Goal: Communication & Community: Participate in discussion

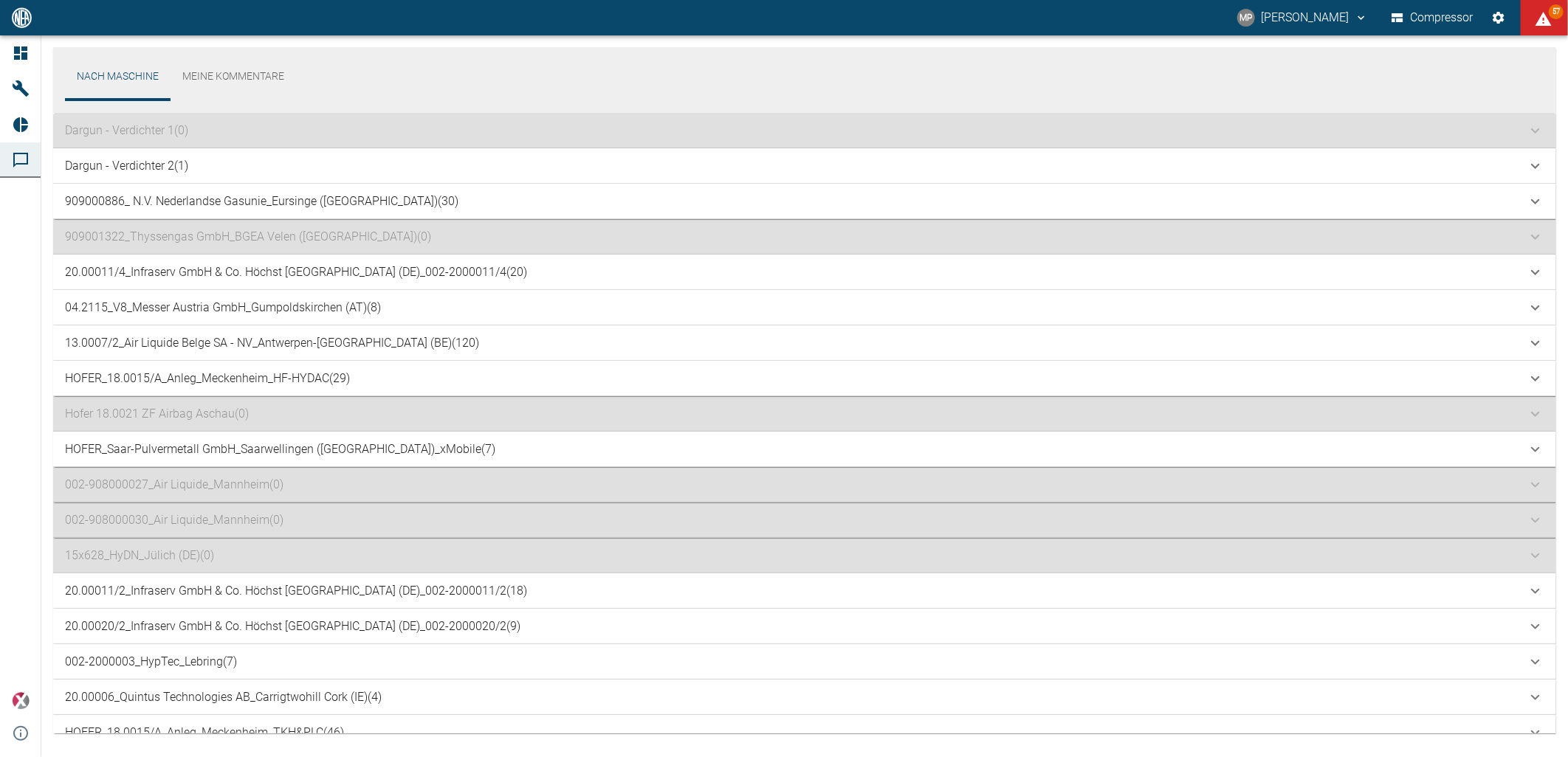
scroll to position [709, 0]
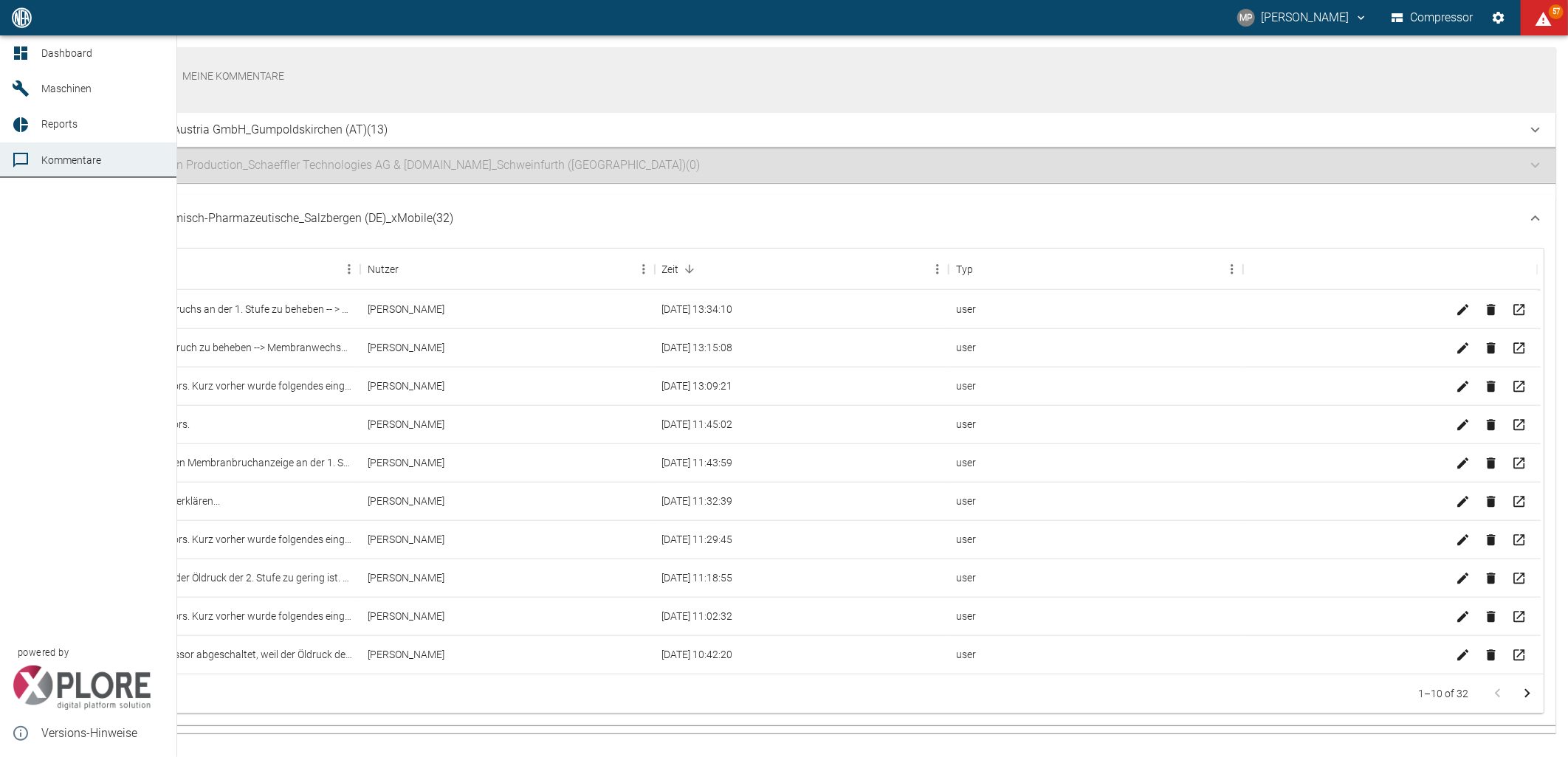
click at [49, 85] on span "Maschinen" at bounding box center [66, 89] width 50 height 12
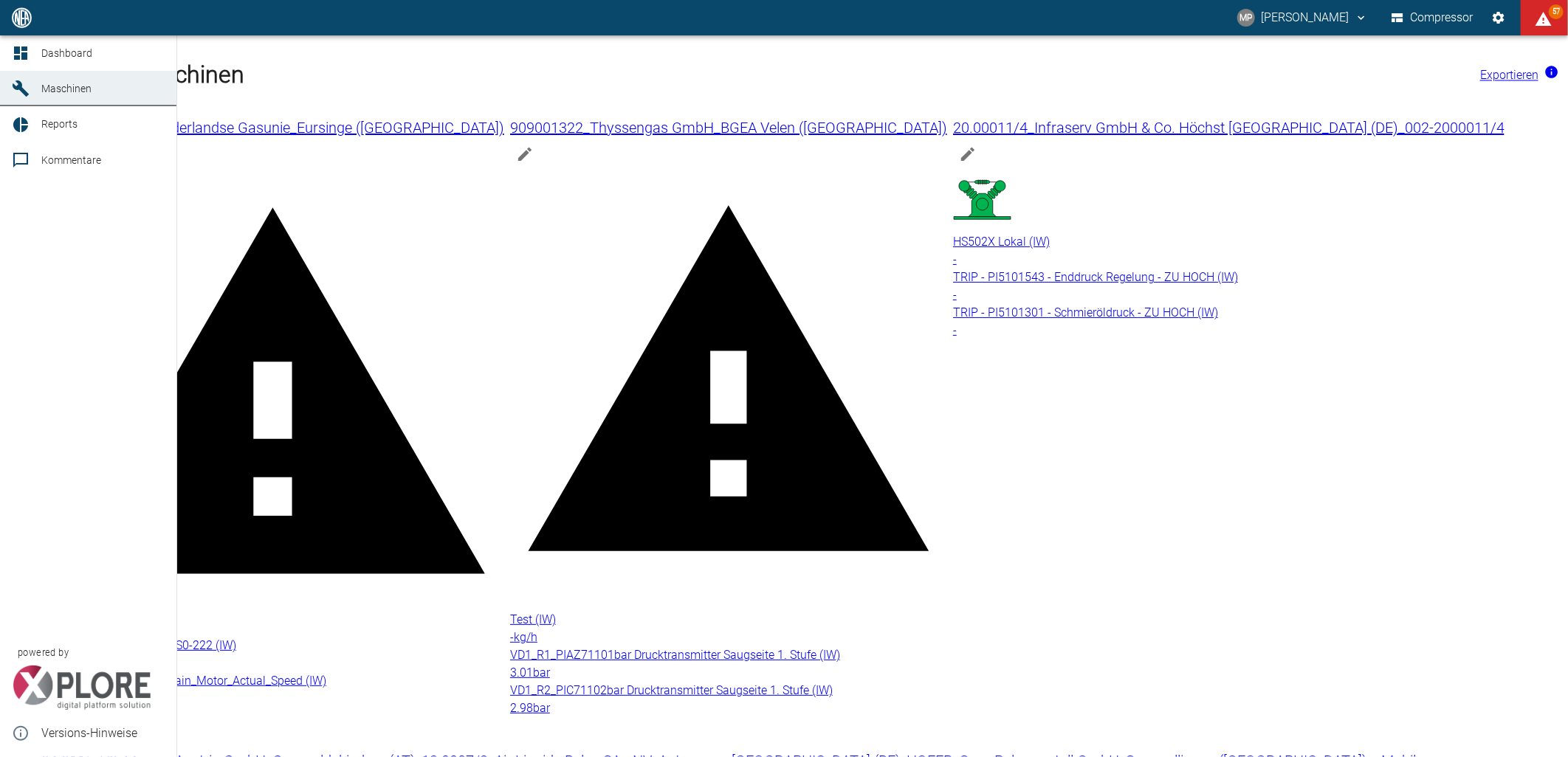
click at [39, 55] on link "Dashboard" at bounding box center [88, 53] width 176 height 35
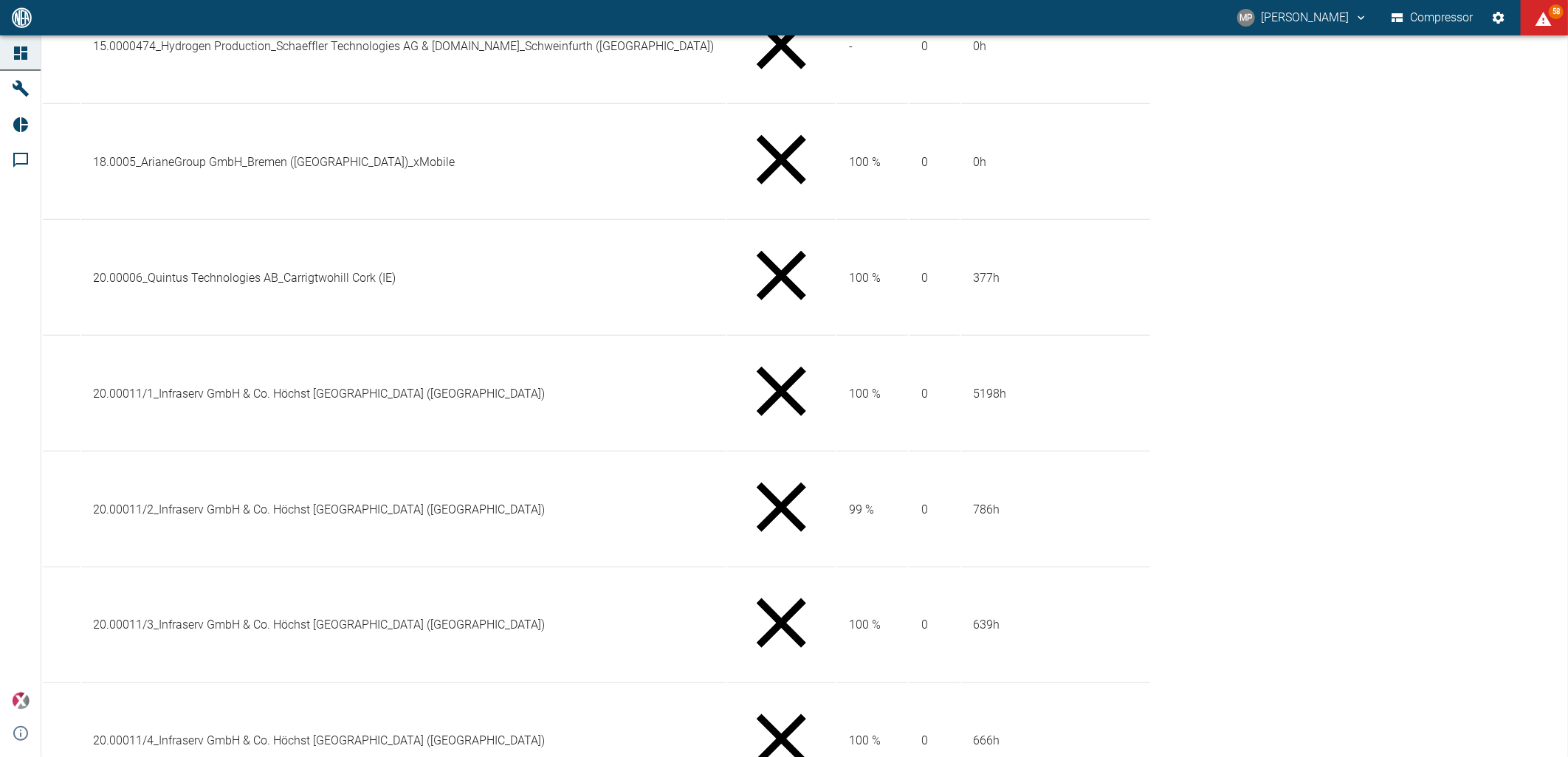
scroll to position [758, 0]
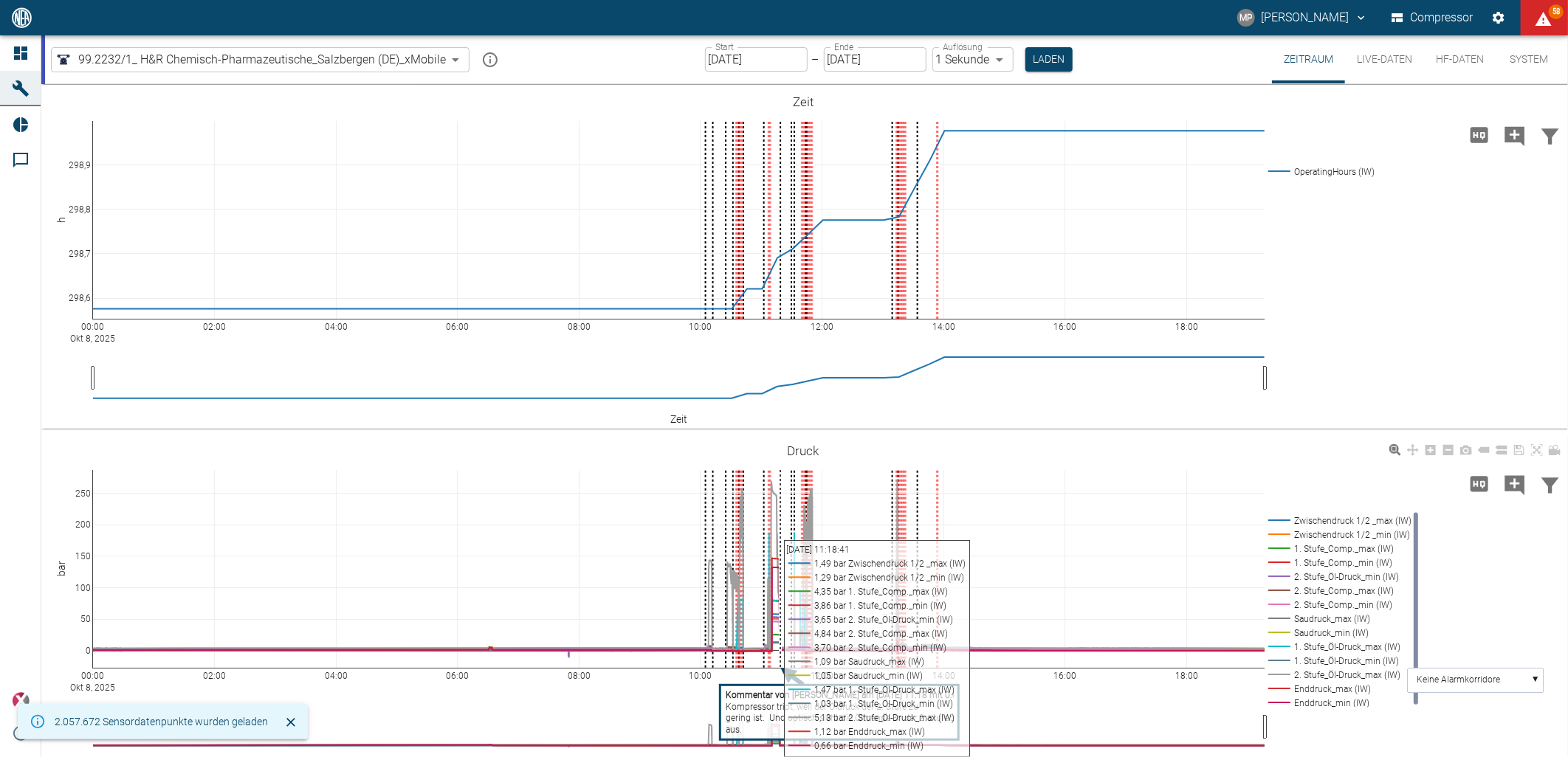
scroll to position [26, 0]
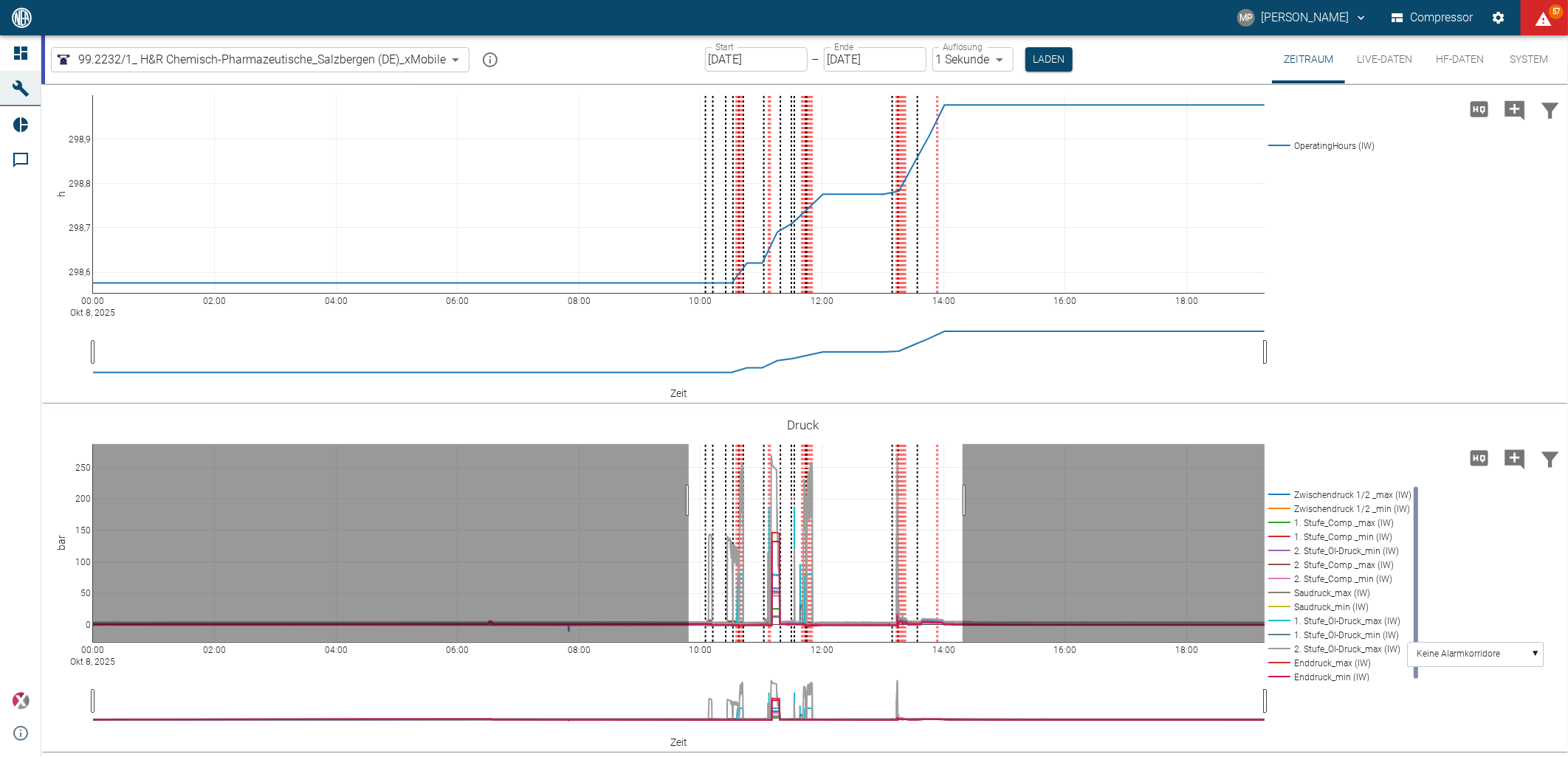
drag, startPoint x: 689, startPoint y: 500, endPoint x: 963, endPoint y: 507, distance: 274.1
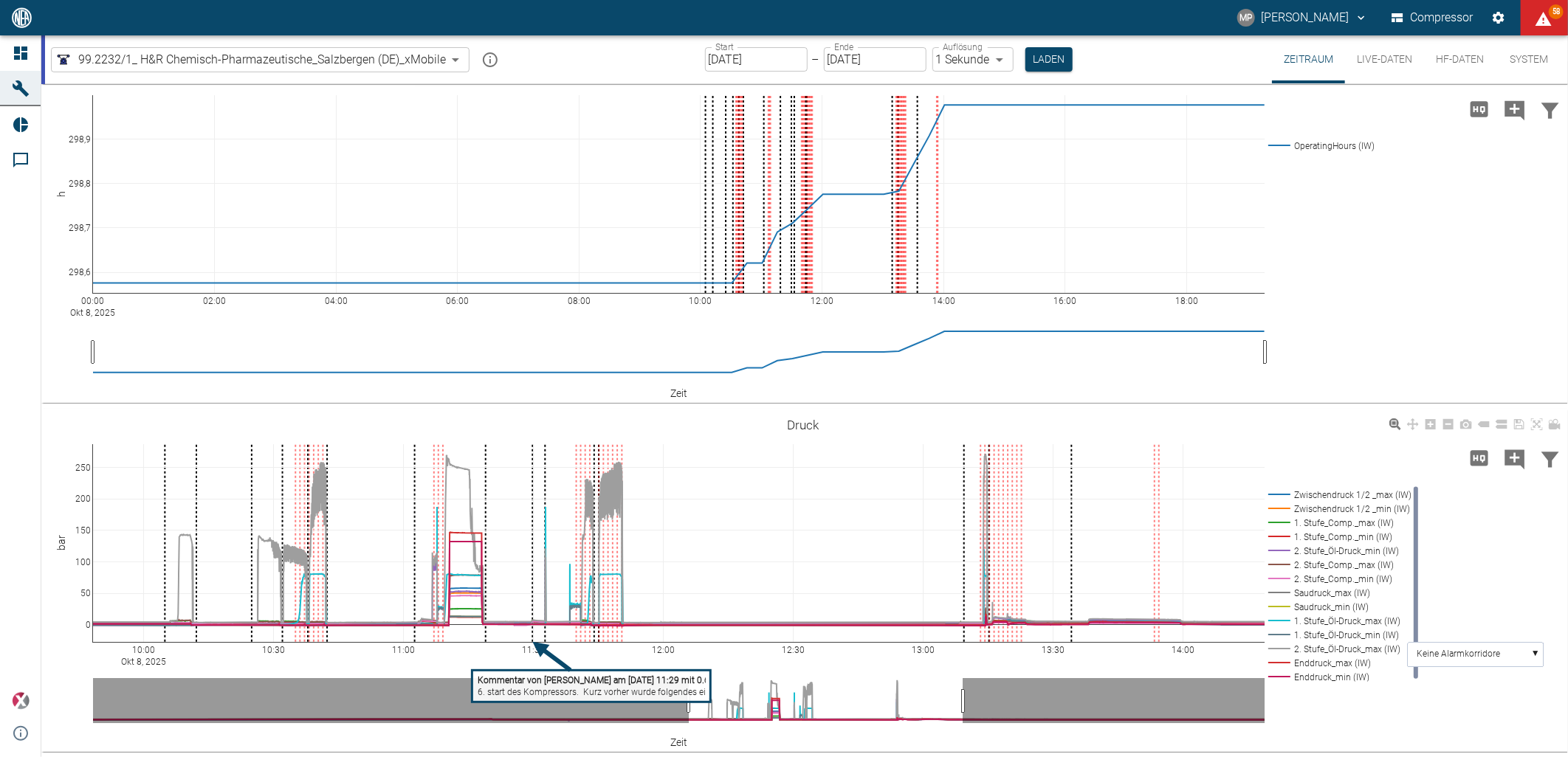
click at [1322, 498] on rect at bounding box center [1338, 495] width 146 height 14
click at [1324, 511] on rect at bounding box center [1338, 509] width 146 height 14
click at [1327, 595] on rect at bounding box center [1338, 593] width 146 height 14
click at [1326, 604] on rect at bounding box center [1338, 607] width 146 height 14
click at [1332, 662] on rect at bounding box center [1338, 663] width 146 height 14
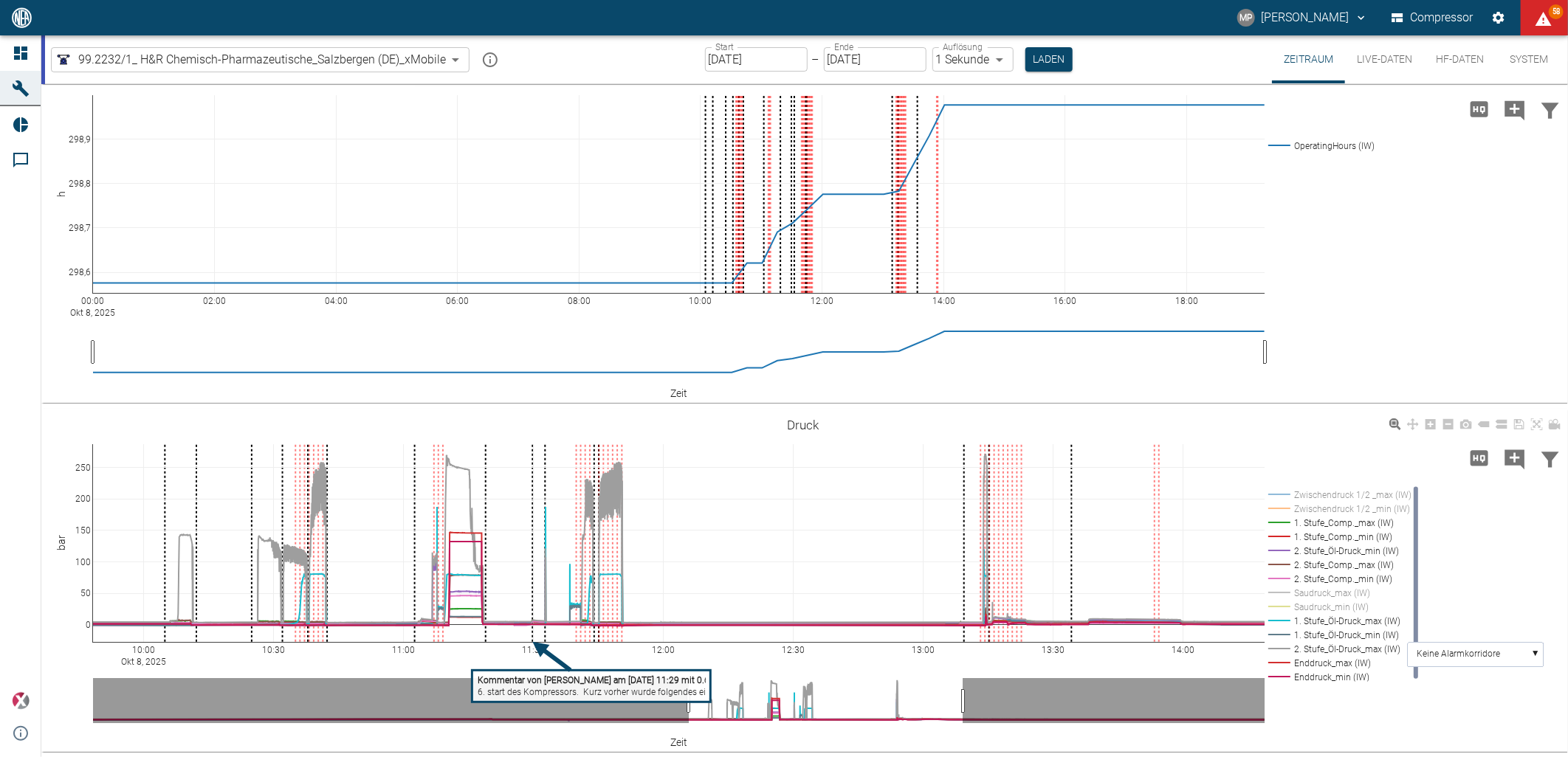
click at [1332, 675] on rect at bounding box center [1338, 677] width 146 height 14
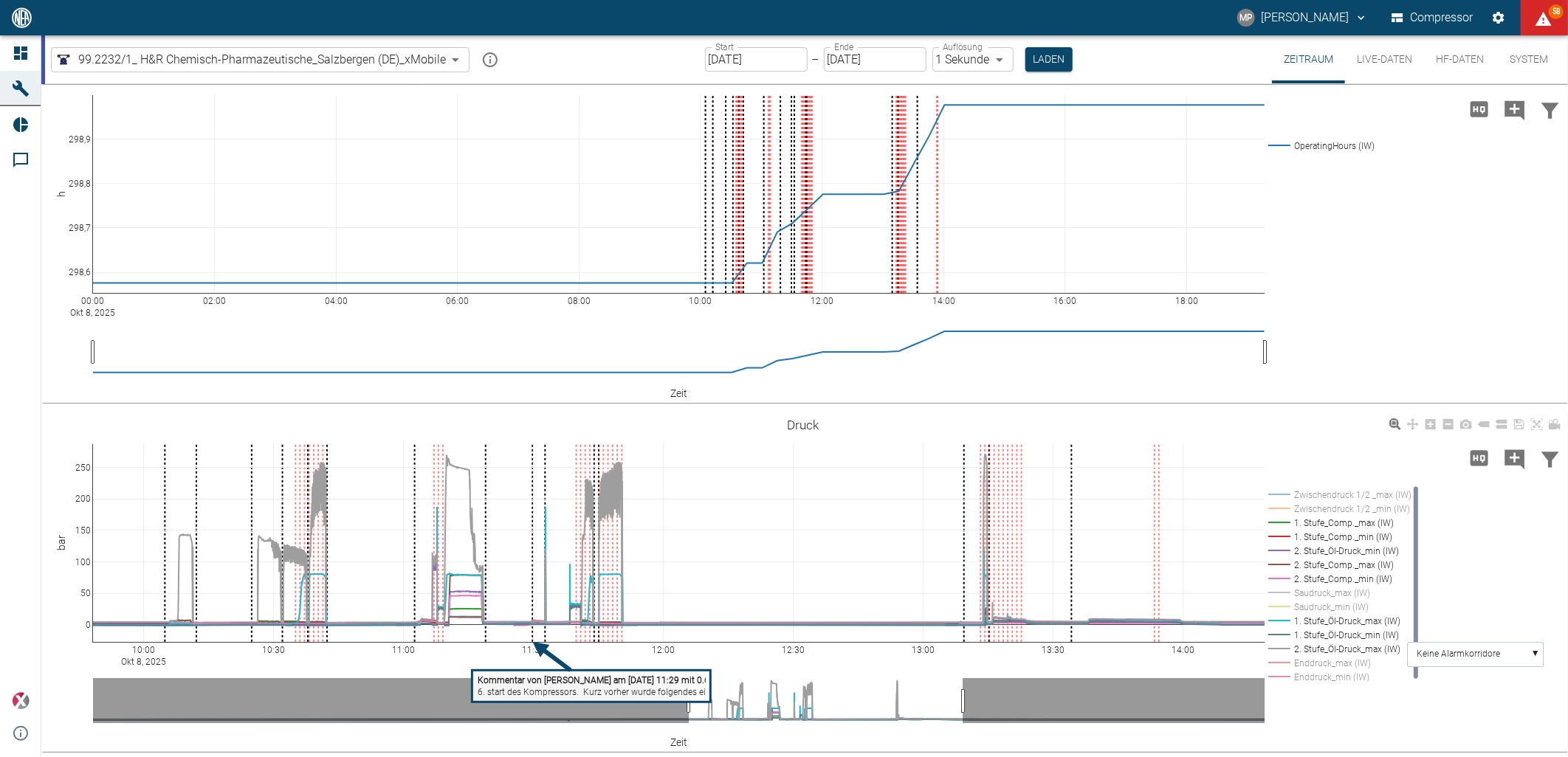
click at [1326, 635] on rect at bounding box center [1338, 635] width 146 height 14
click at [1321, 577] on rect at bounding box center [1338, 579] width 146 height 14
click at [1319, 536] on rect at bounding box center [1338, 536] width 146 height 14
click at [1321, 554] on rect at bounding box center [1338, 550] width 146 height 14
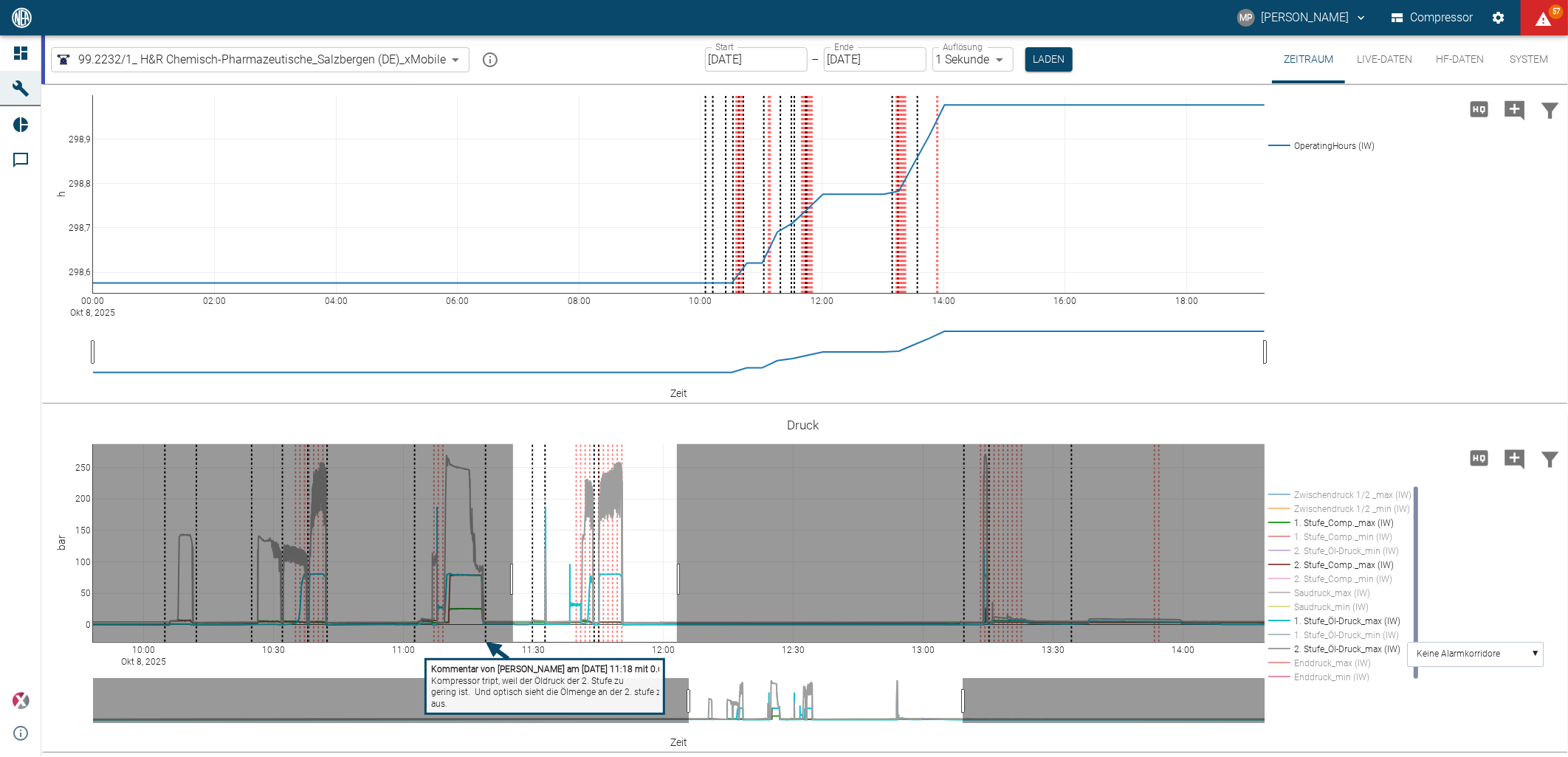
drag, startPoint x: 513, startPoint y: 580, endPoint x: 677, endPoint y: 593, distance: 164.5
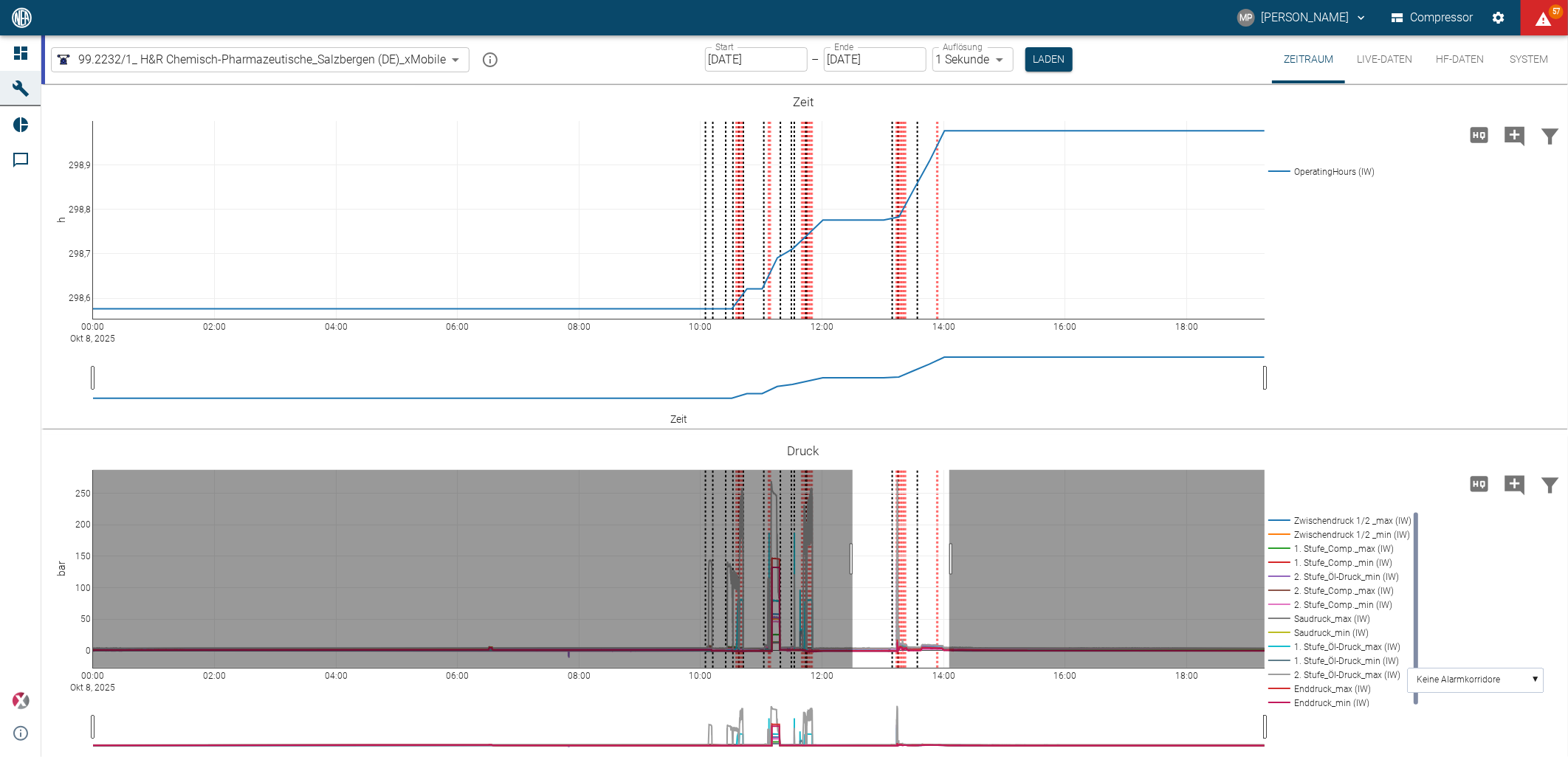
drag, startPoint x: 853, startPoint y: 559, endPoint x: 949, endPoint y: 569, distance: 96.5
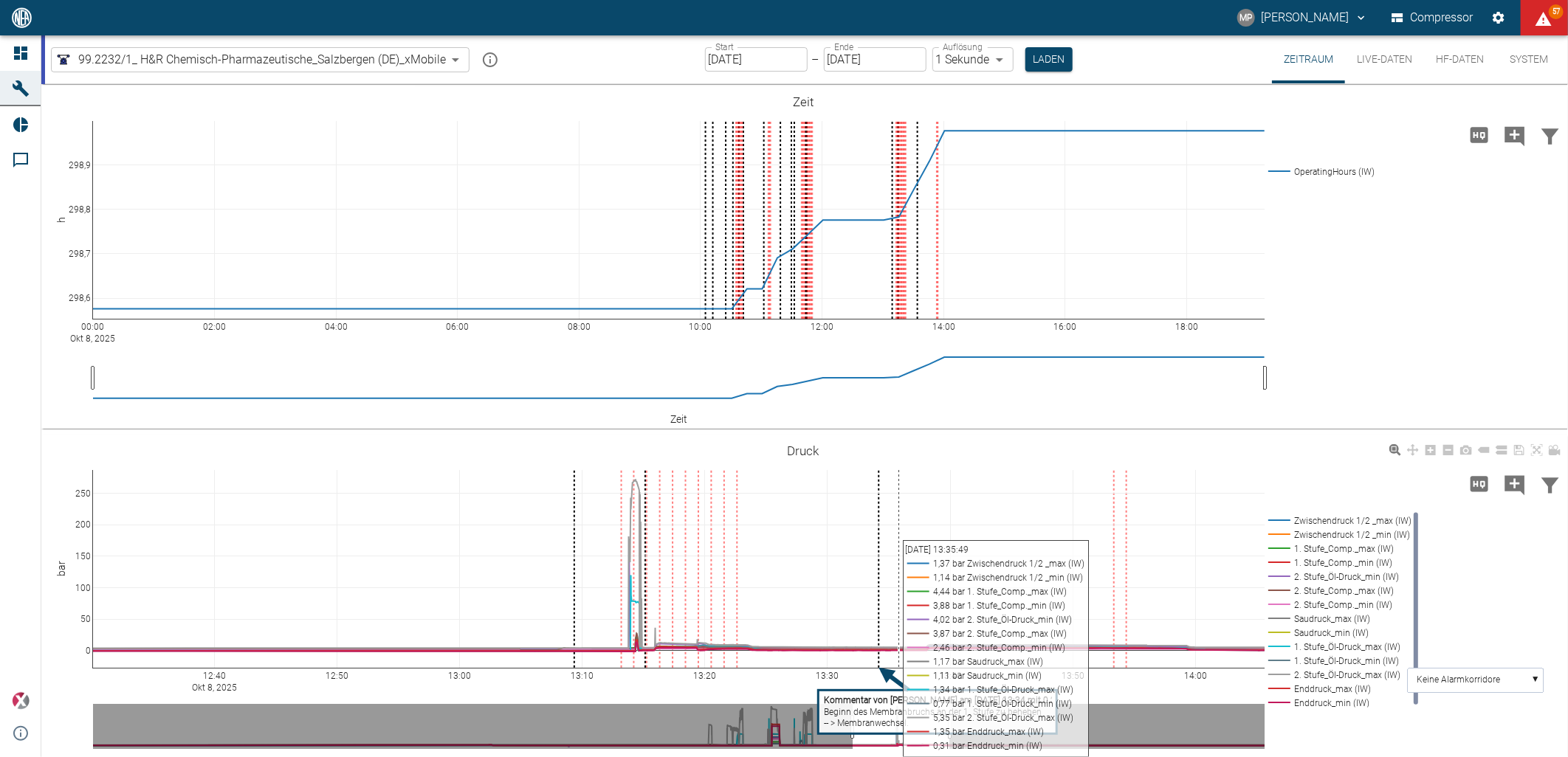
scroll to position [26, 0]
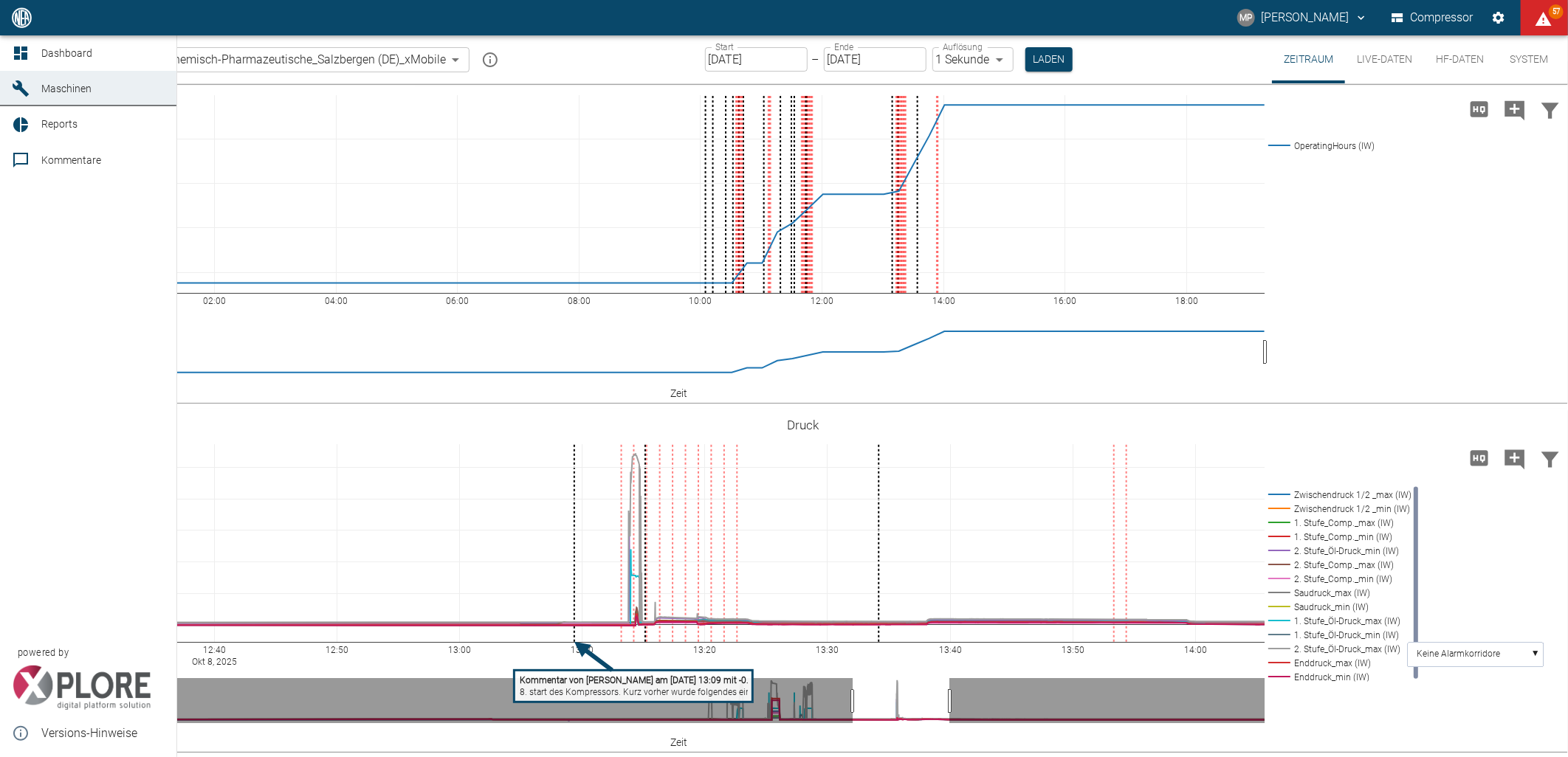
click at [22, 161] on icon at bounding box center [20, 160] width 18 height 18
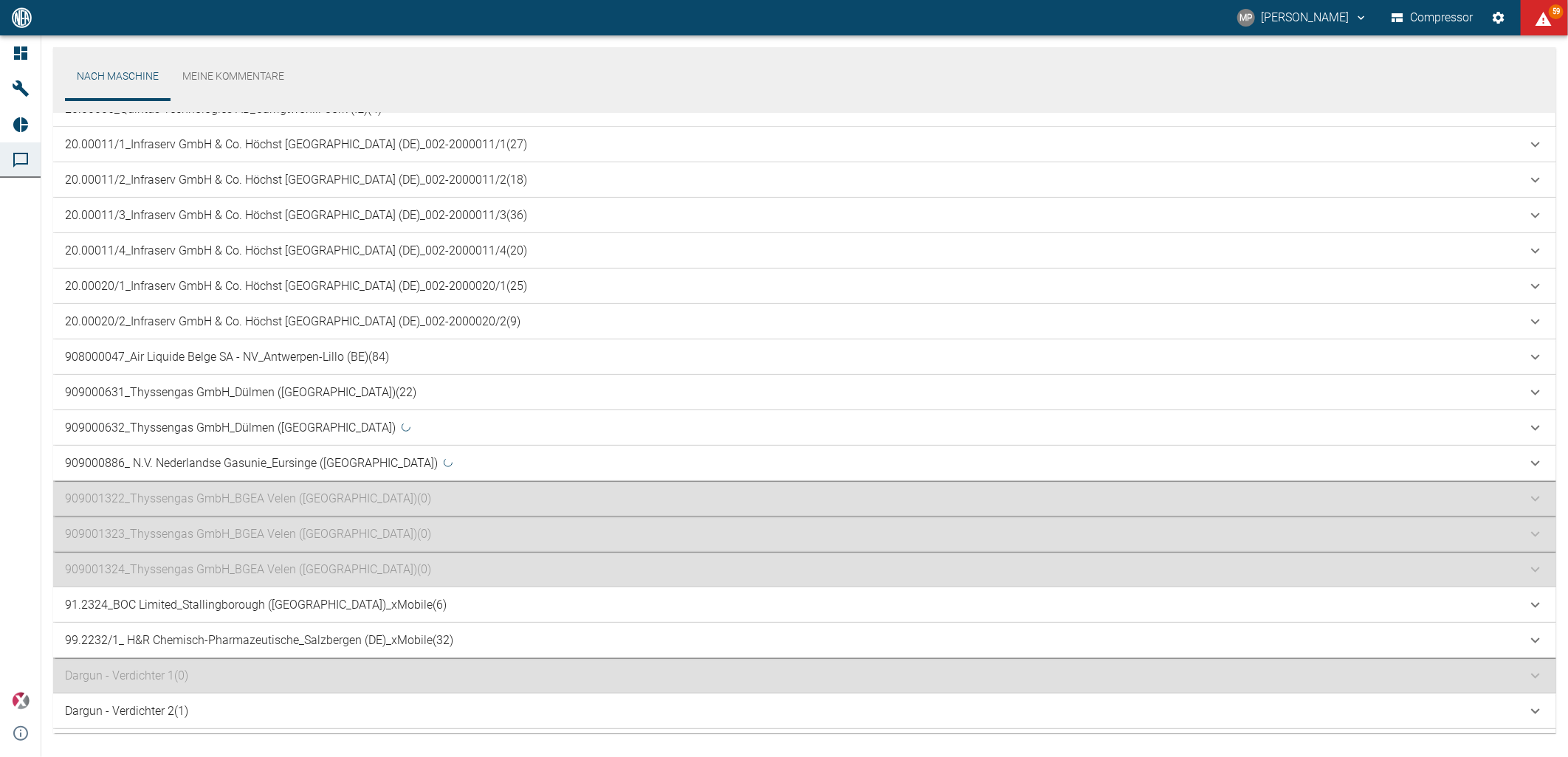
scroll to position [492, 0]
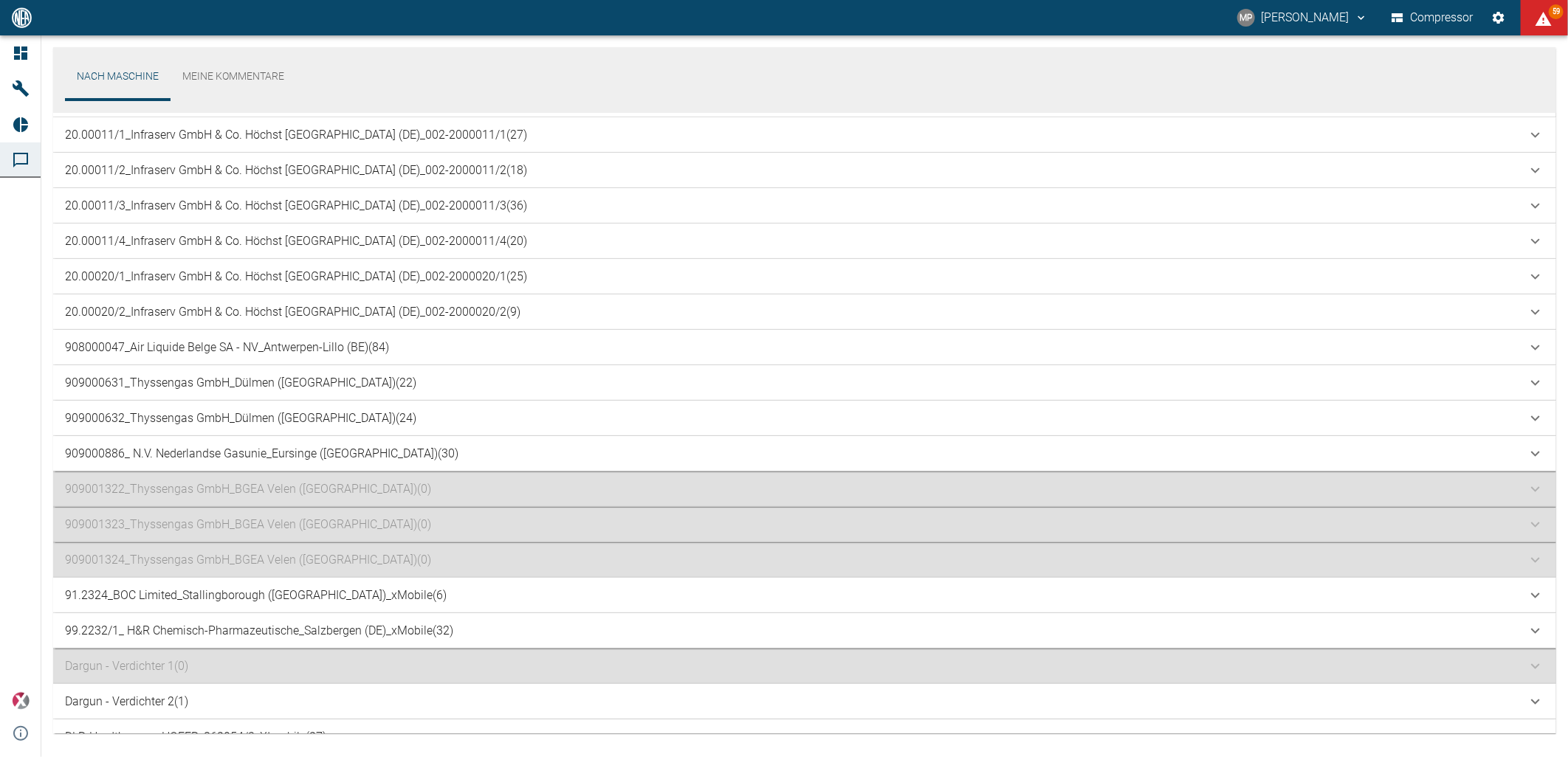
click at [386, 626] on p "99.2232/1_ H&R Chemisch-Pharmazeutische_Salzbergen (DE)_xMobile (32)" at bounding box center [259, 631] width 389 height 18
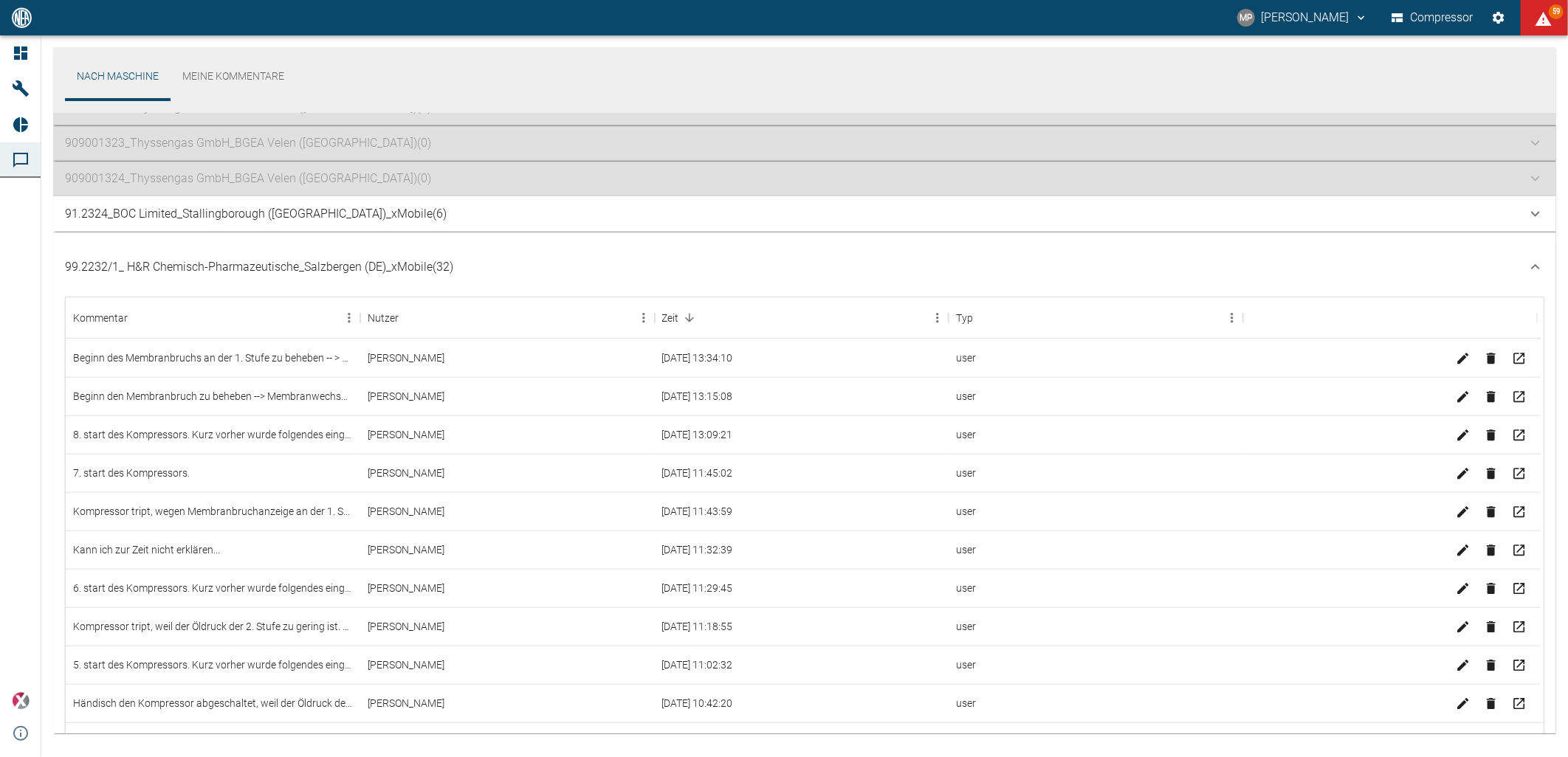
scroll to position [887, 0]
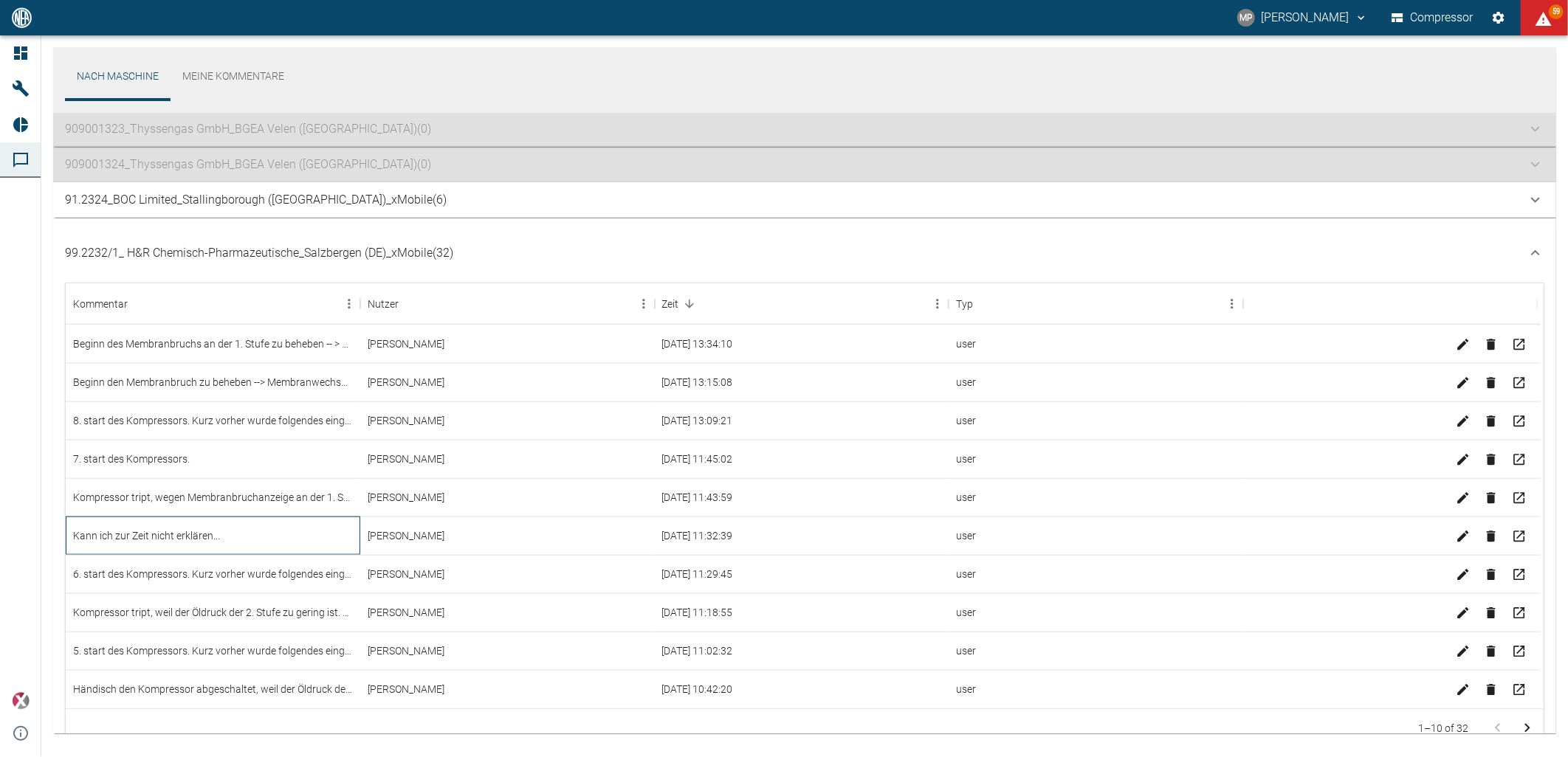
click at [200, 536] on div "Kann ich zur Zeit nicht erklären..." at bounding box center [212, 536] width 295 height 39
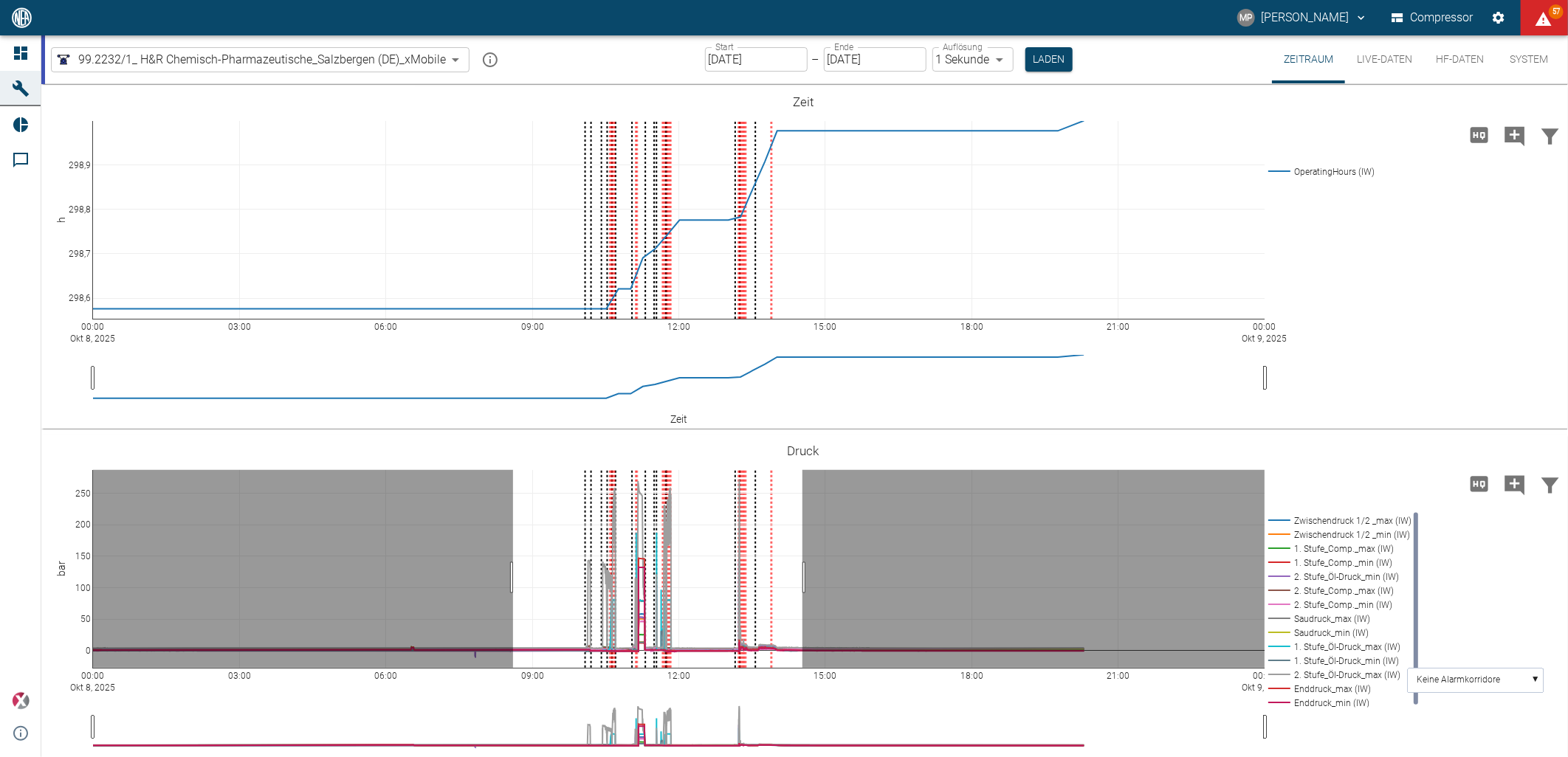
drag, startPoint x: 513, startPoint y: 578, endPoint x: 802, endPoint y: 581, distance: 289.0
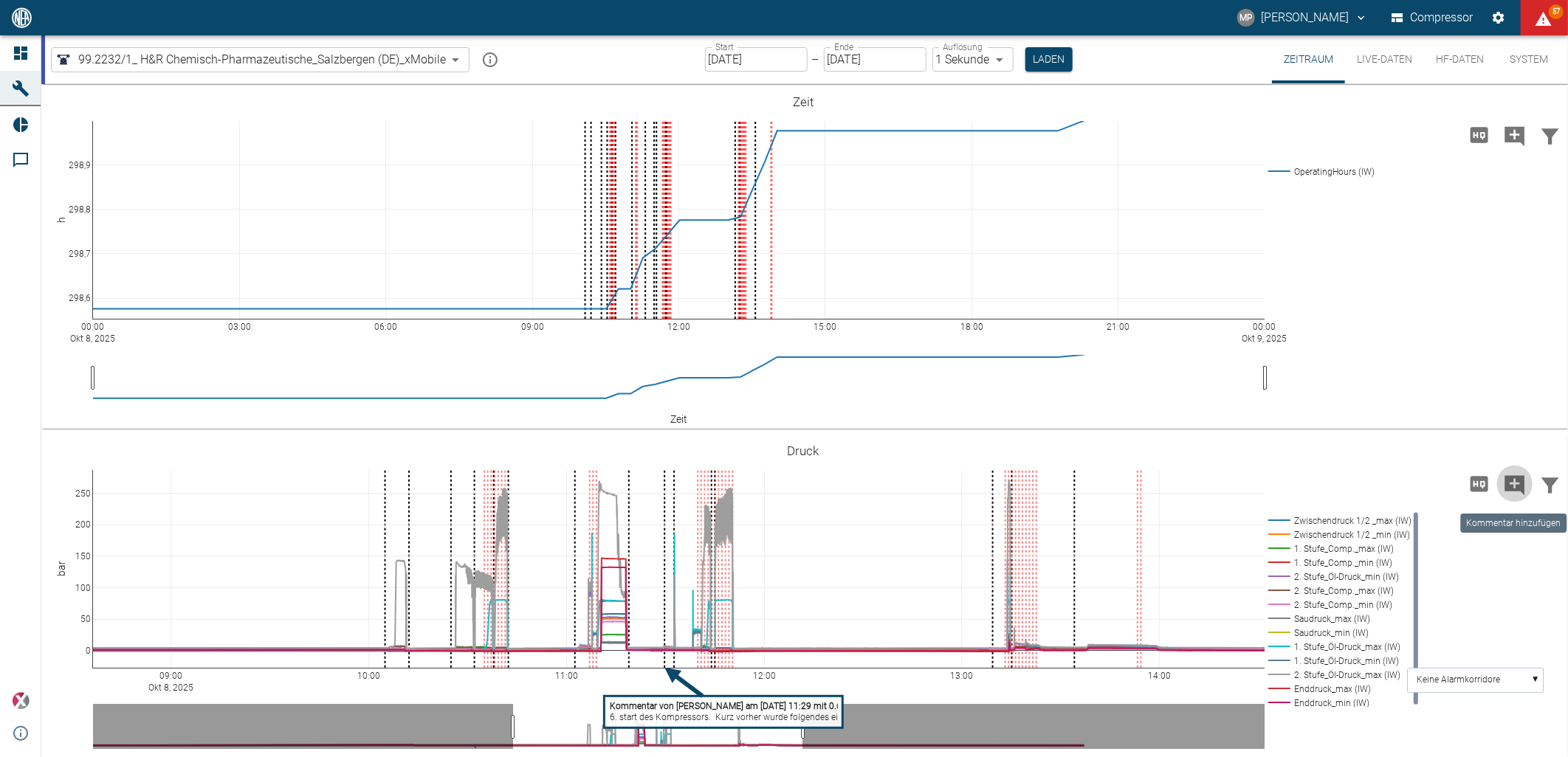
click at [1513, 490] on icon "Kommentar hinzufügen" at bounding box center [1516, 486] width 20 height 20
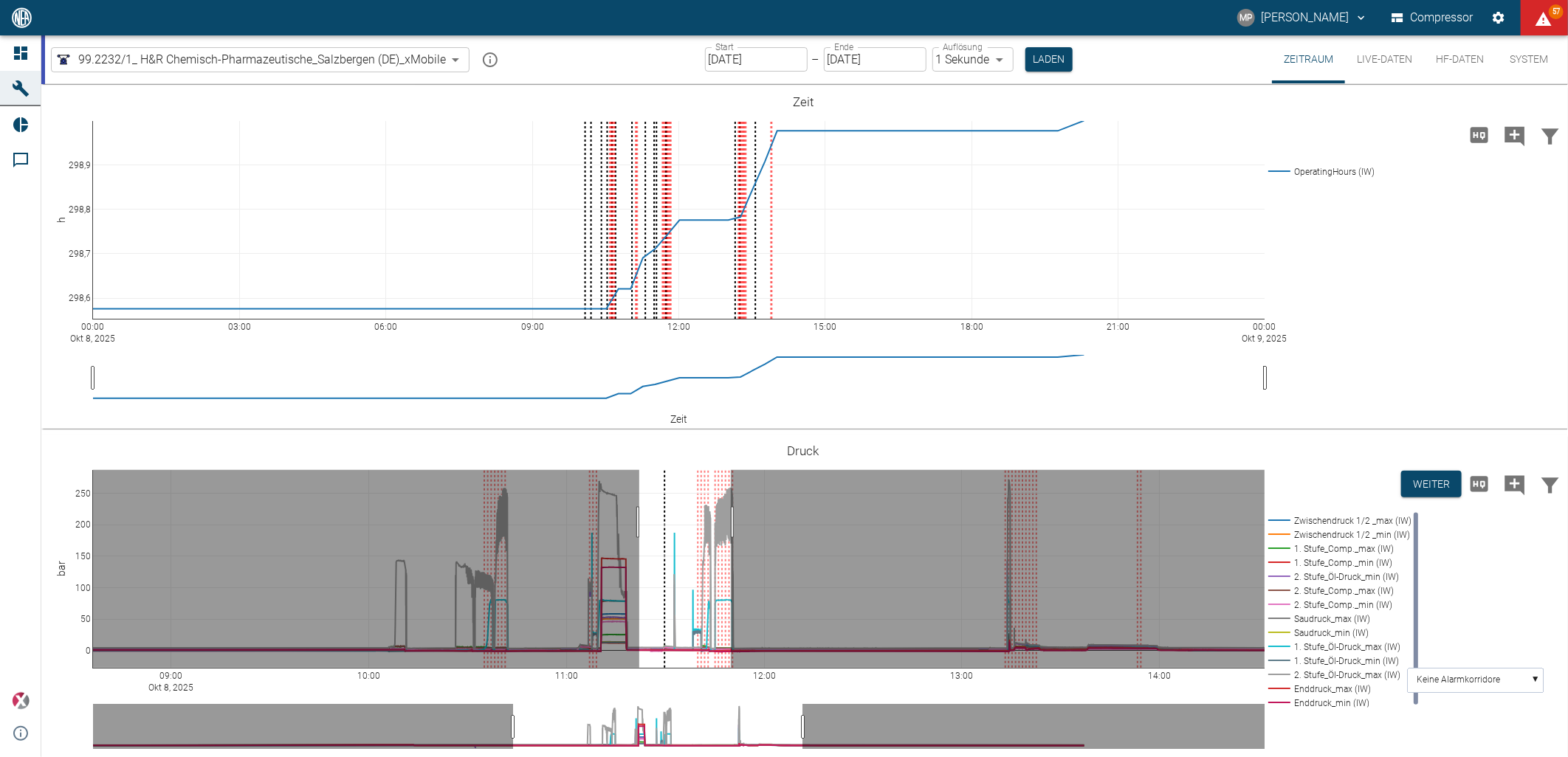
drag, startPoint x: 640, startPoint y: 523, endPoint x: 731, endPoint y: 525, distance: 91.0
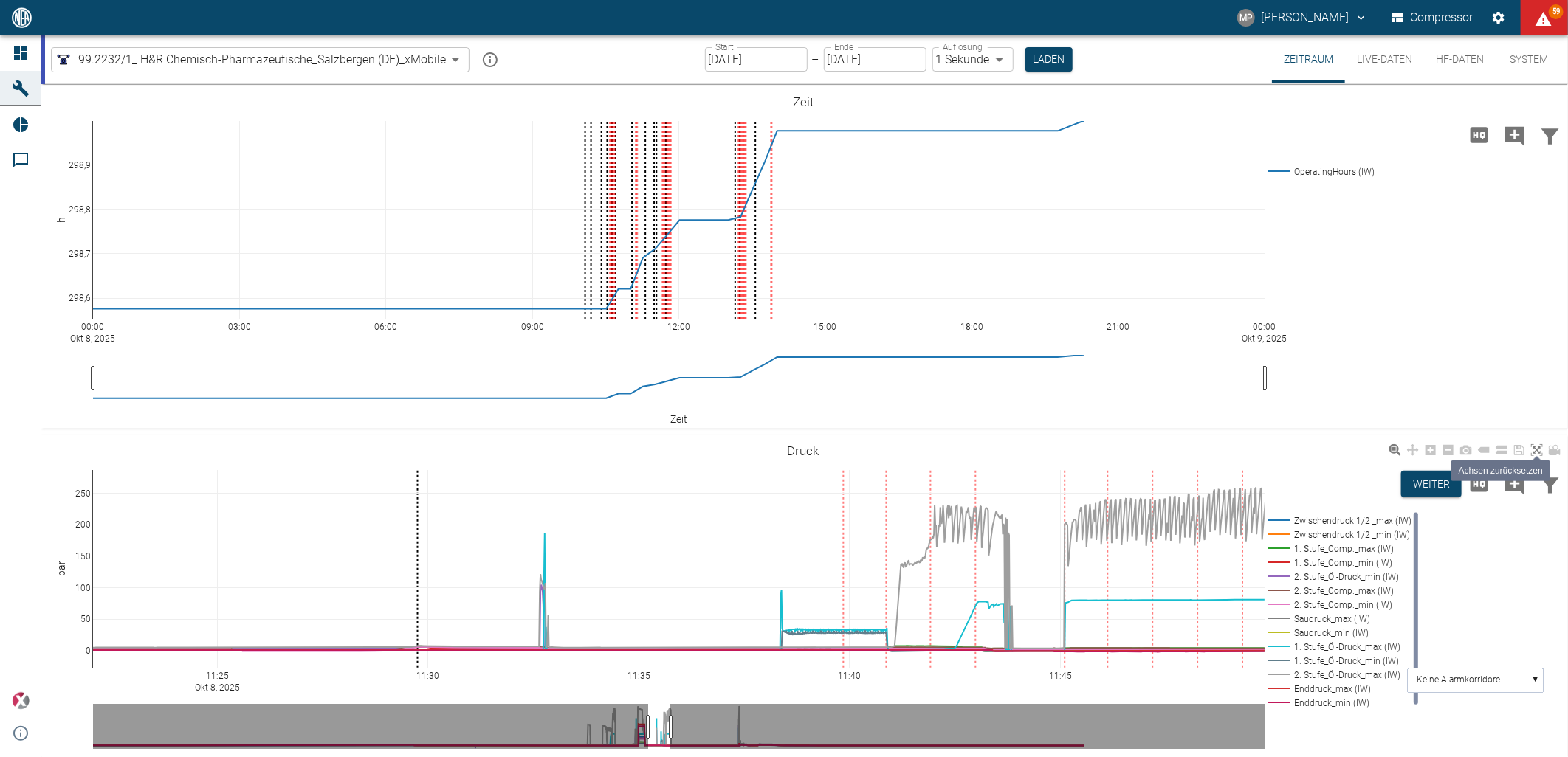
click at [1538, 452] on icon at bounding box center [1538, 450] width 12 height 12
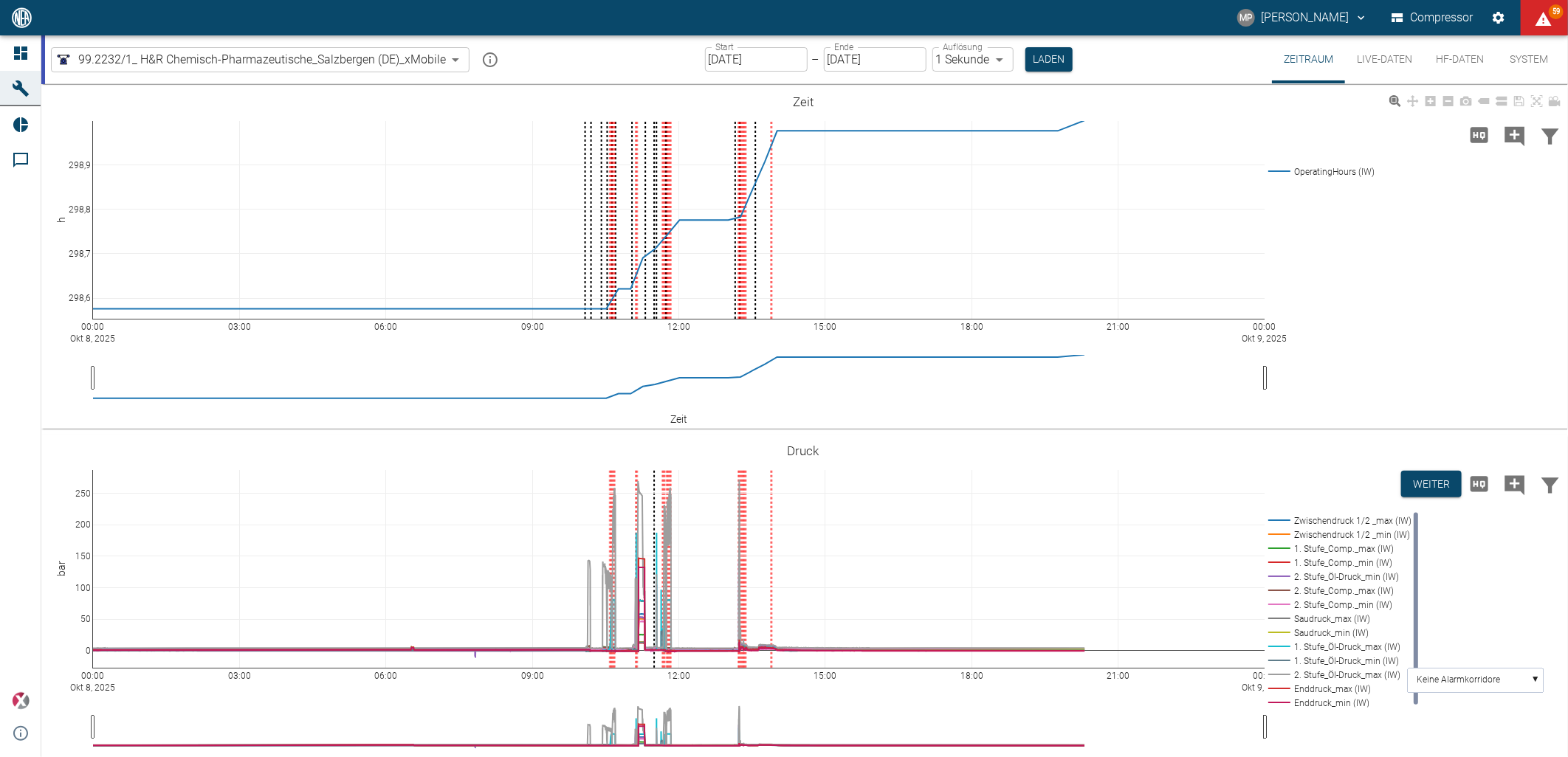
scroll to position [26, 0]
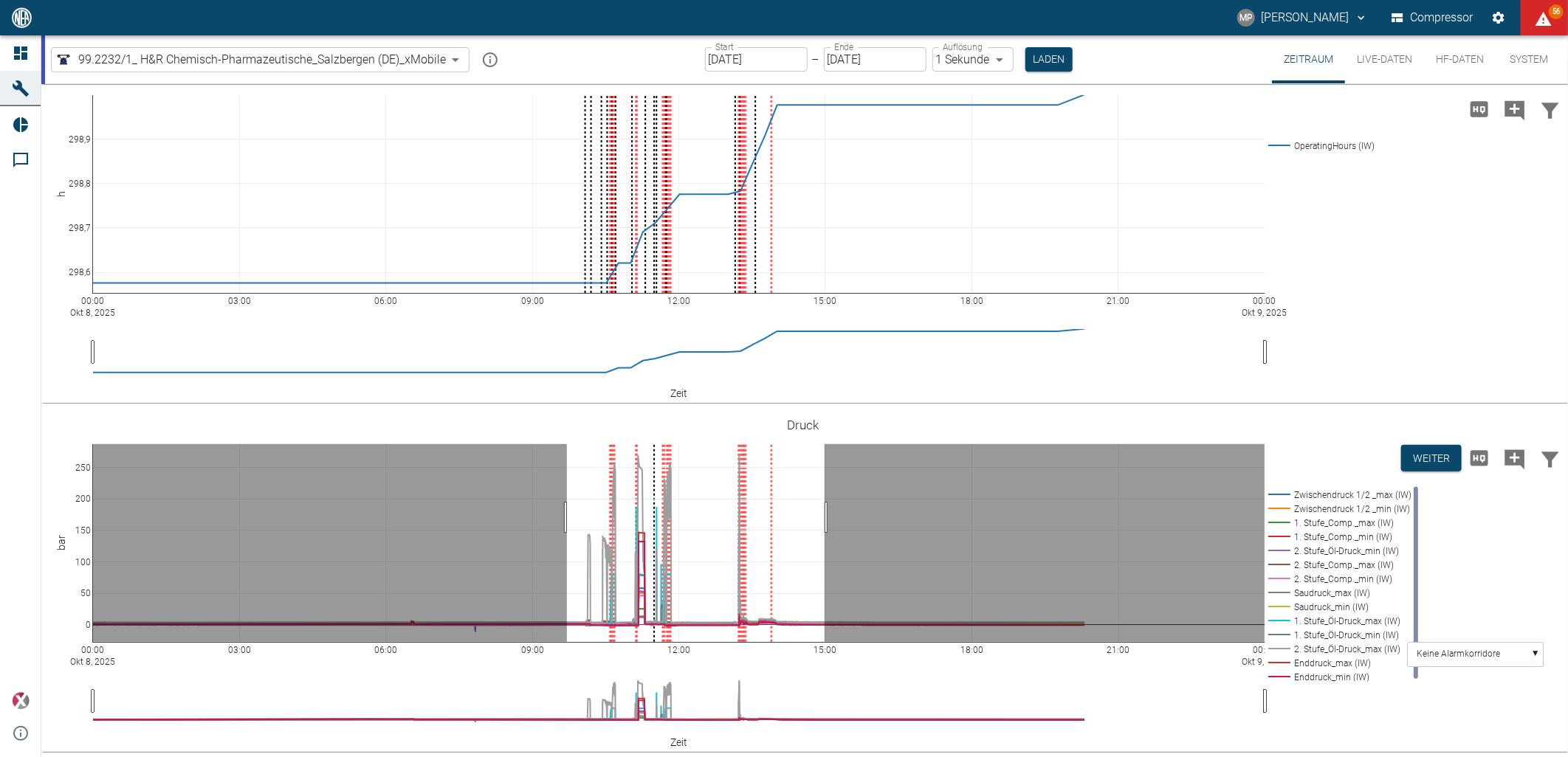
drag, startPoint x: 567, startPoint y: 518, endPoint x: 825, endPoint y: 518, distance: 258.0
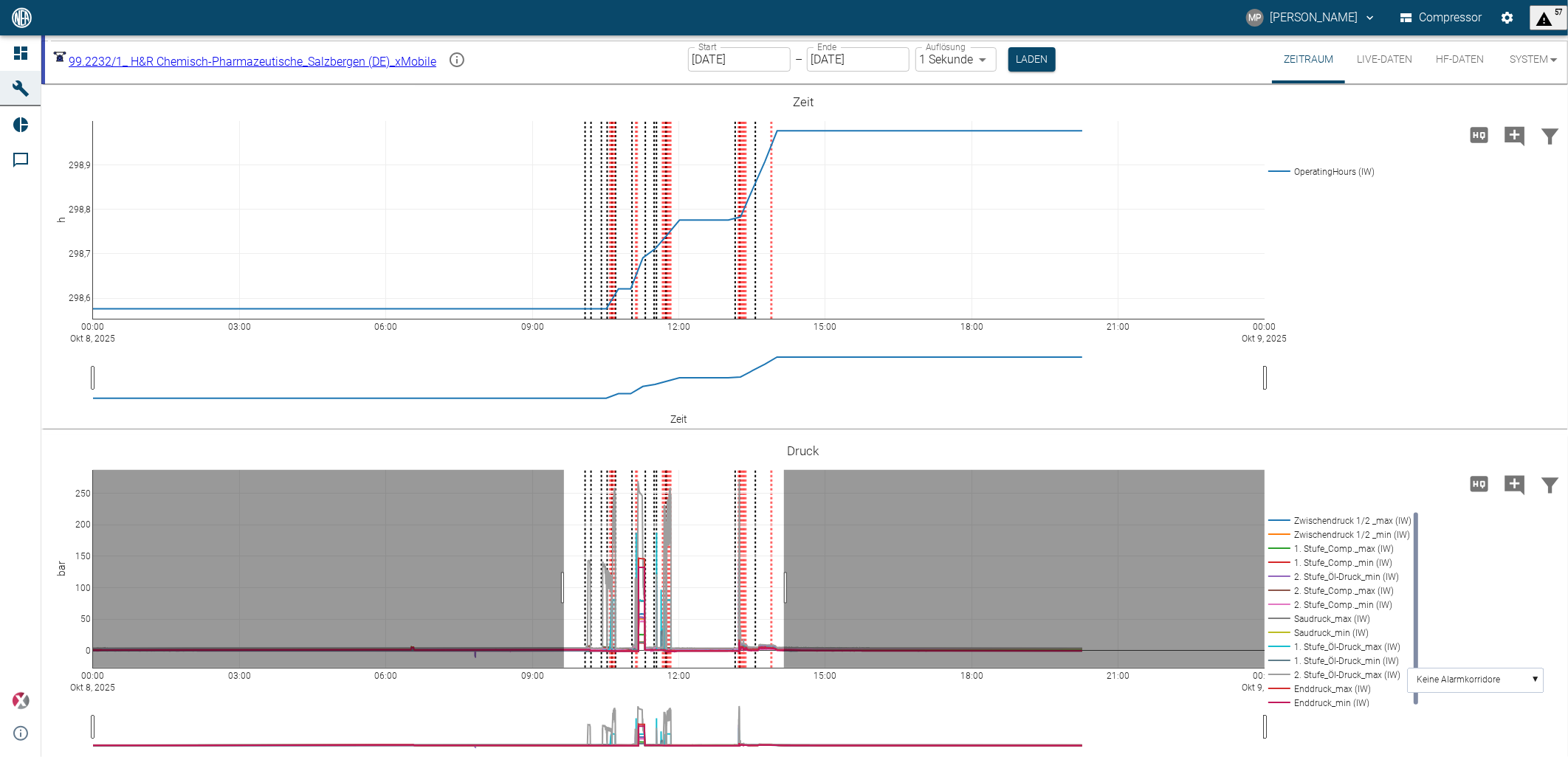
drag, startPoint x: 564, startPoint y: 588, endPoint x: 784, endPoint y: 599, distance: 220.3
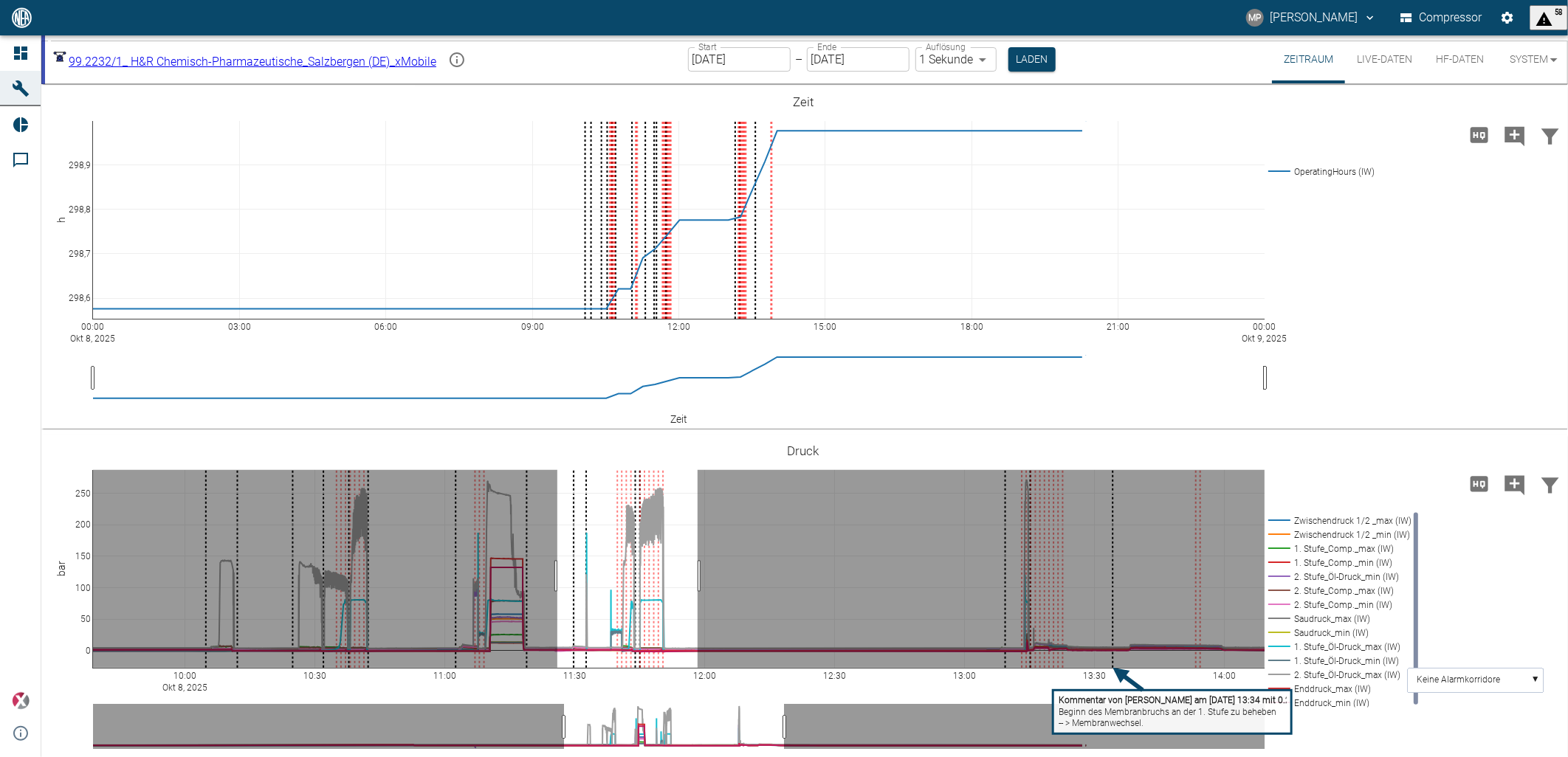
drag, startPoint x: 698, startPoint y: 577, endPoint x: 558, endPoint y: 585, distance: 140.2
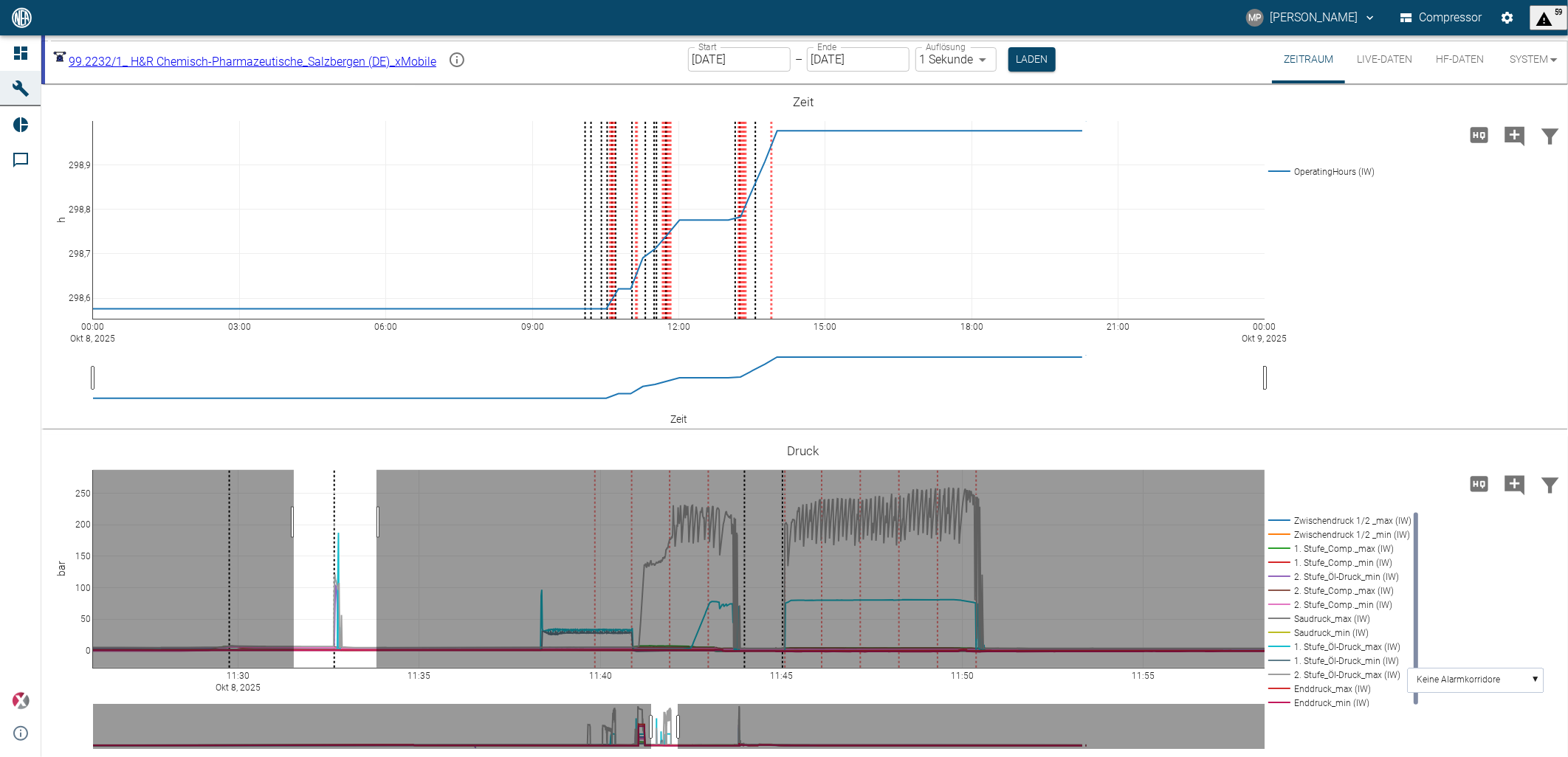
drag, startPoint x: 294, startPoint y: 523, endPoint x: 377, endPoint y: 523, distance: 83.0
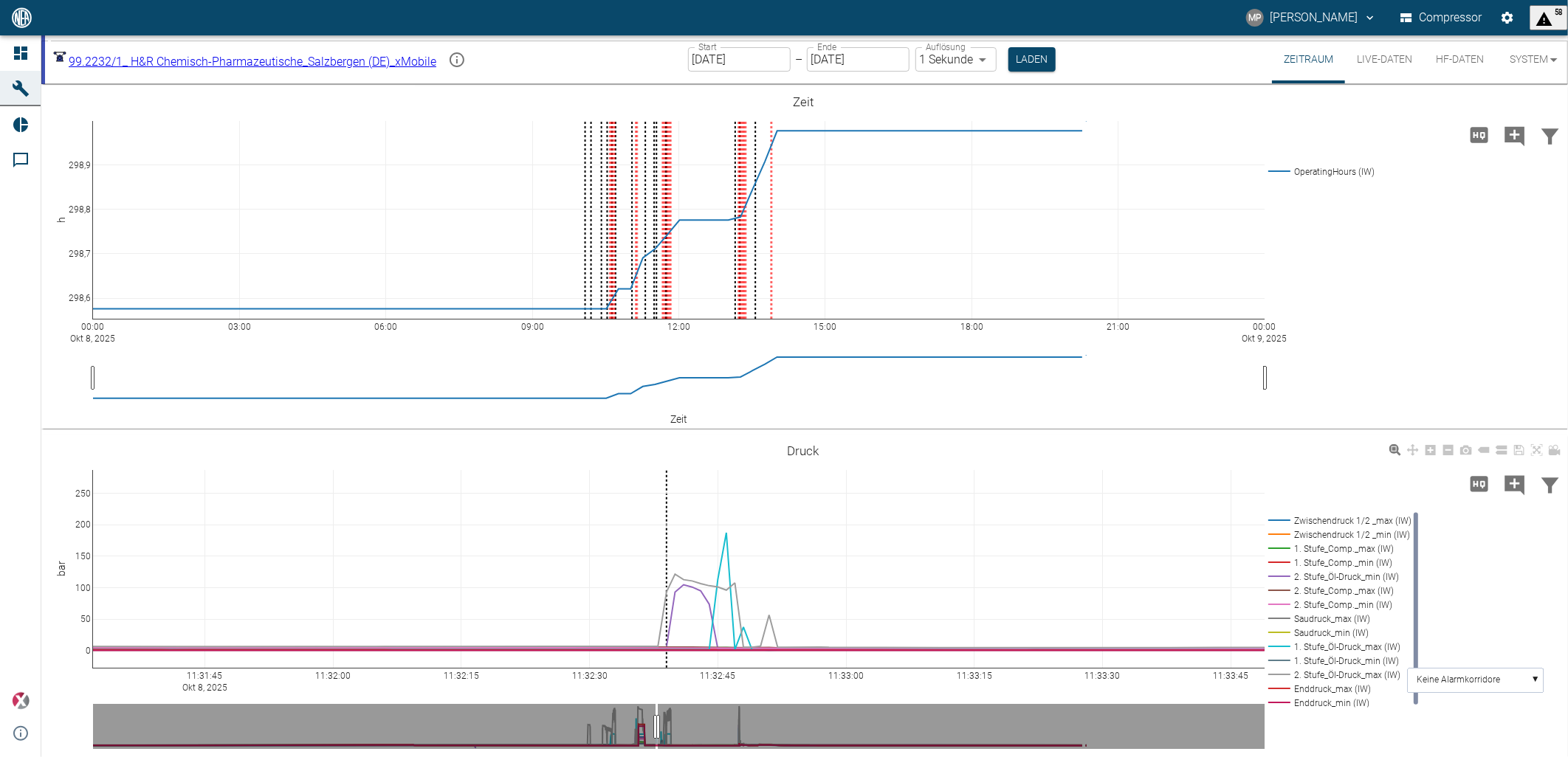
click at [1332, 520] on rect at bounding box center [1338, 521] width 146 height 14
click at [1330, 535] on rect at bounding box center [1338, 535] width 146 height 14
click at [1325, 621] on rect at bounding box center [1338, 619] width 146 height 14
click at [1324, 633] on rect at bounding box center [1338, 632] width 146 height 14
click at [1328, 685] on rect at bounding box center [1338, 689] width 146 height 14
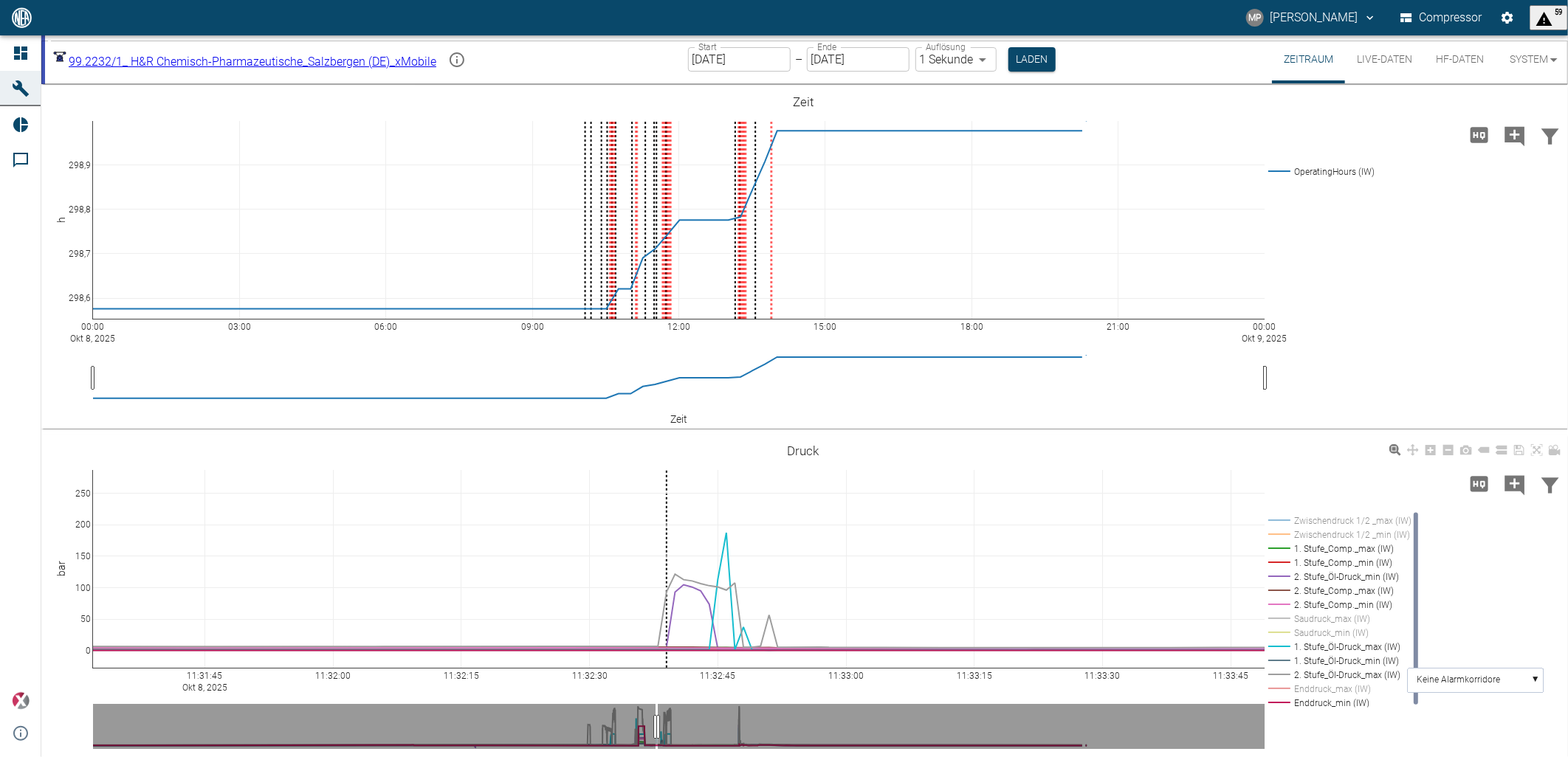
click at [1329, 702] on rect at bounding box center [1338, 703] width 146 height 14
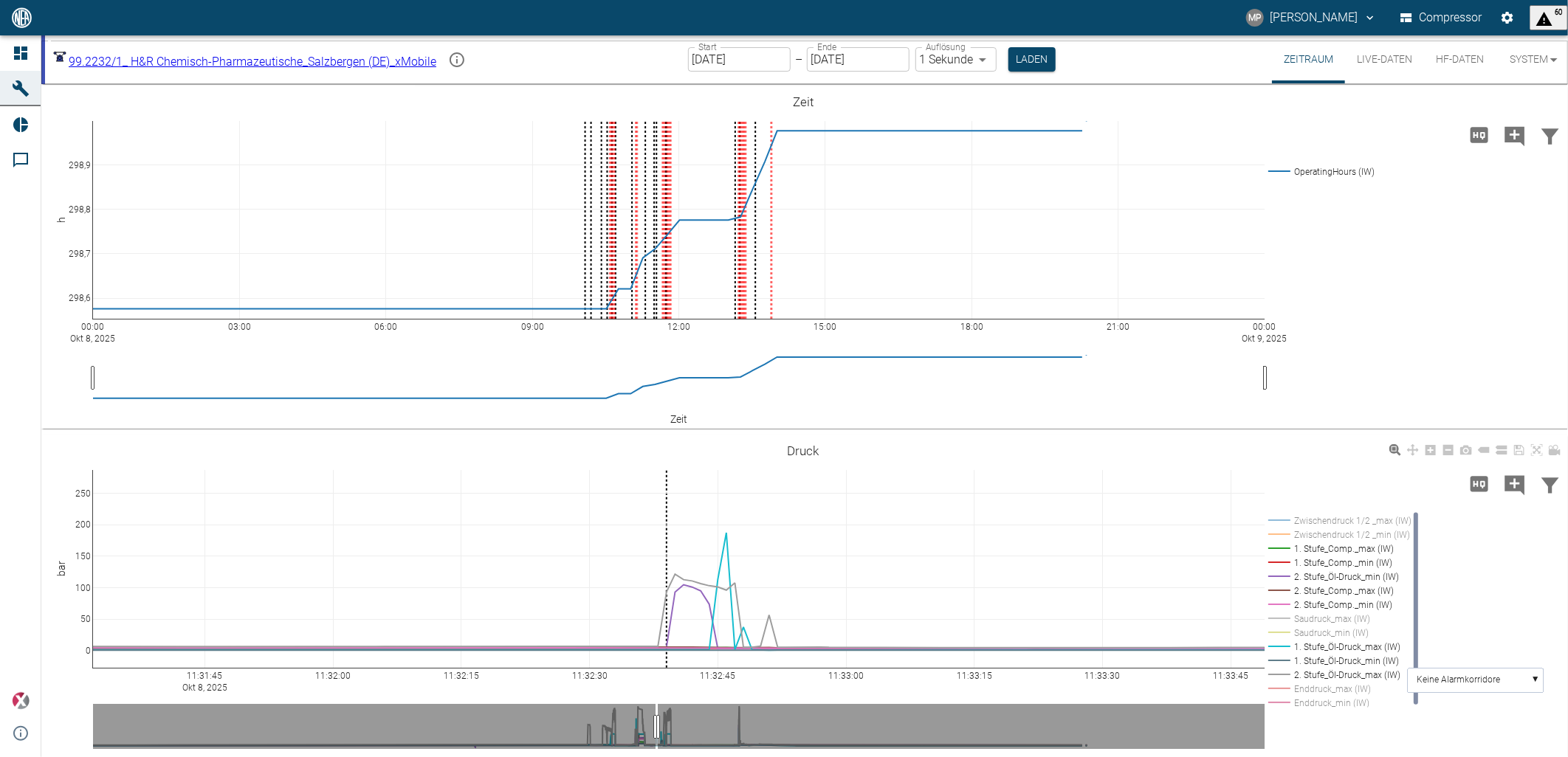
click at [1366, 661] on rect at bounding box center [1338, 661] width 146 height 14
click at [1354, 604] on rect at bounding box center [1338, 605] width 146 height 14
click at [1340, 569] on rect at bounding box center [1338, 562] width 146 height 14
click at [1336, 577] on rect at bounding box center [1338, 576] width 146 height 14
click at [1503, 486] on icon "Kommentar hinzufügen" at bounding box center [1515, 486] width 24 height 24
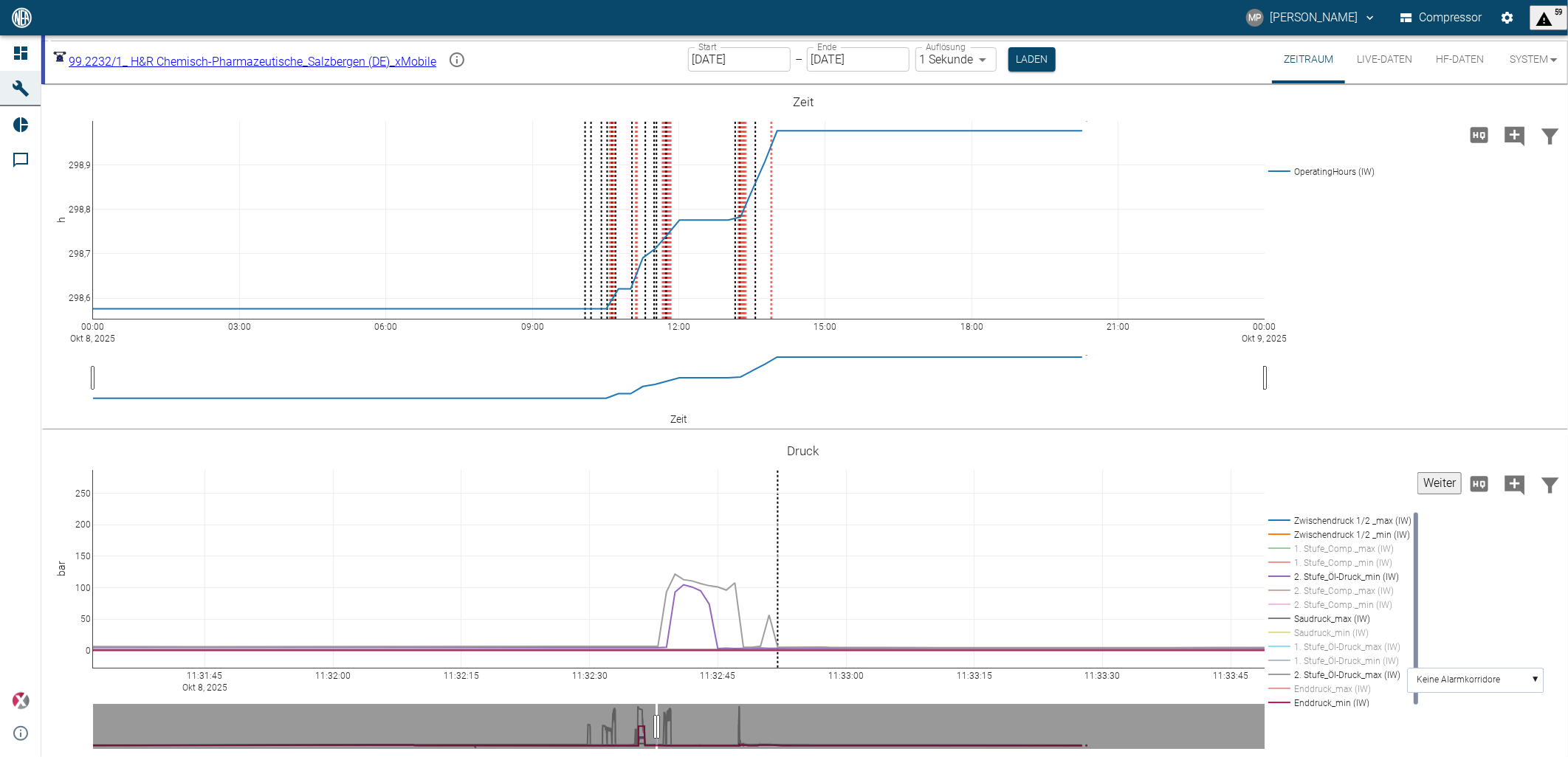
click at [1417, 485] on button "Weiter" at bounding box center [1440, 484] width 44 height 22
paste textarea "Meine Vermutung/ Erfahrung ist: Wenn der Kompressor gestartet wird, läuft zuers…"
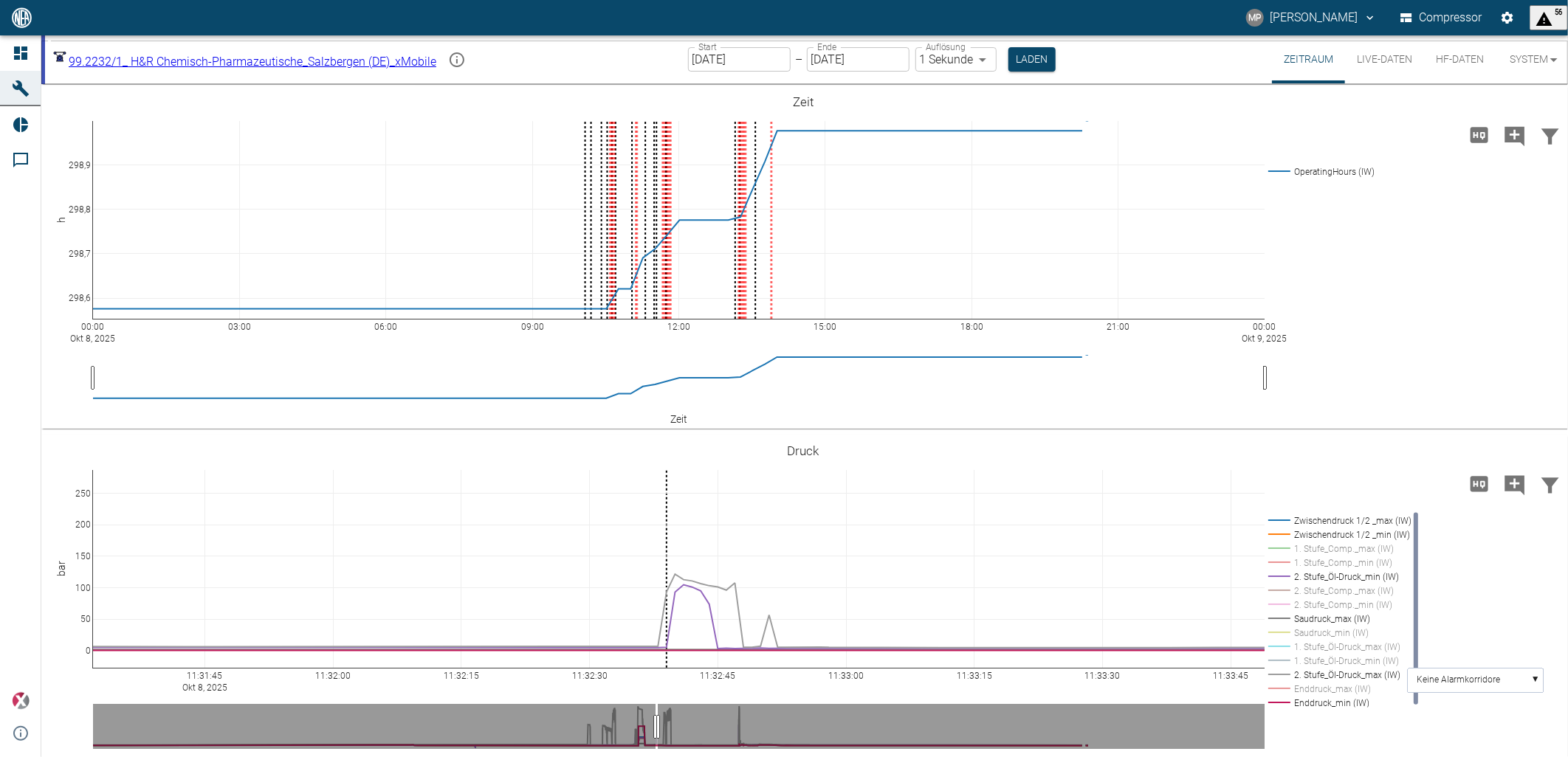
type textarea "Meine Vermutung/ Erfahrung ist: Wenn der Kompressor gestartet wird, läuft zuers…"
